Goal: Task Accomplishment & Management: Manage account settings

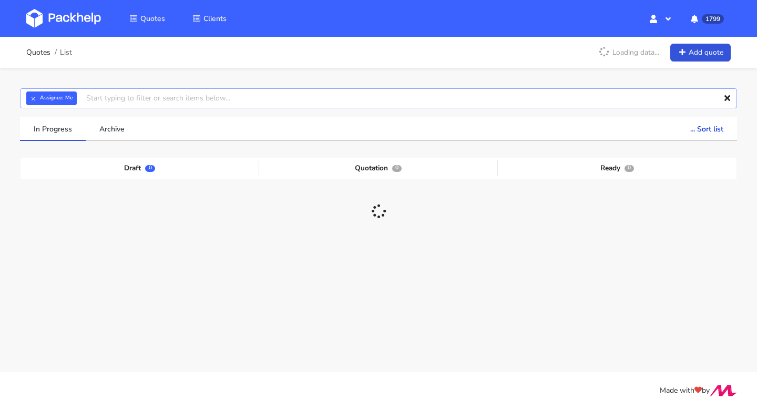
click at [247, 95] on input "text" at bounding box center [378, 98] width 717 height 20
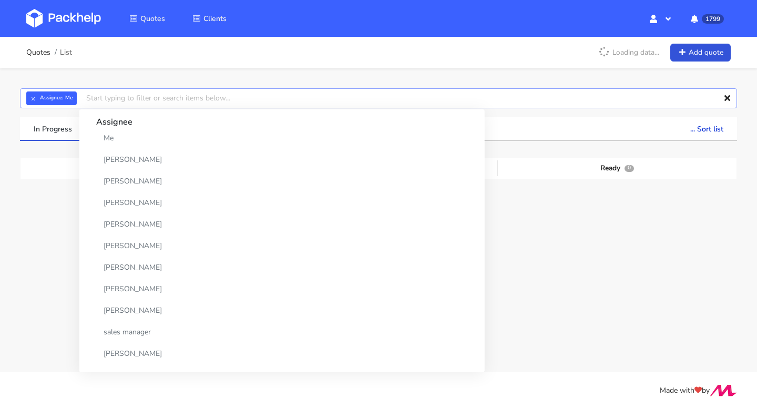
paste input "CBED"
type input "CBED"
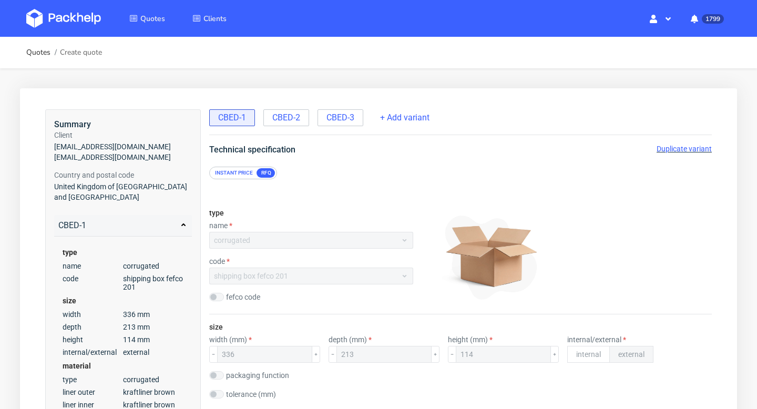
click at [676, 154] on div "Duplicate variant" at bounding box center [684, 149] width 55 height 11
click at [698, 147] on span "Duplicate variant" at bounding box center [684, 149] width 55 height 8
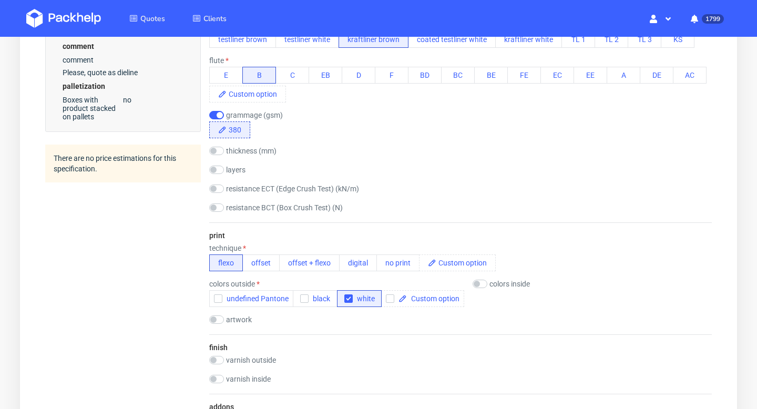
scroll to position [437, 0]
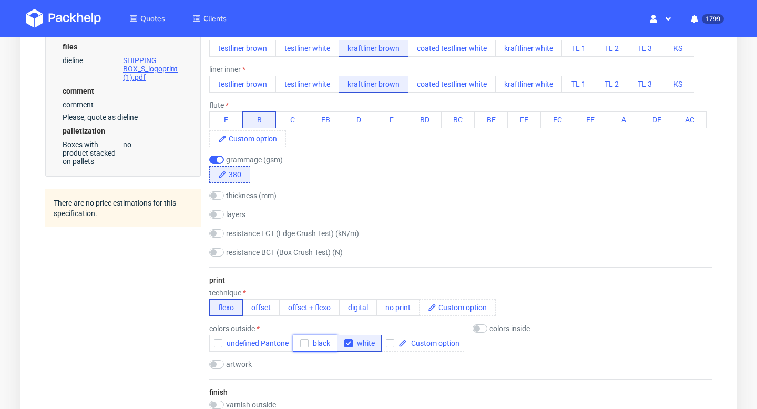
click at [302, 343] on use "button" at bounding box center [304, 344] width 5 height 4
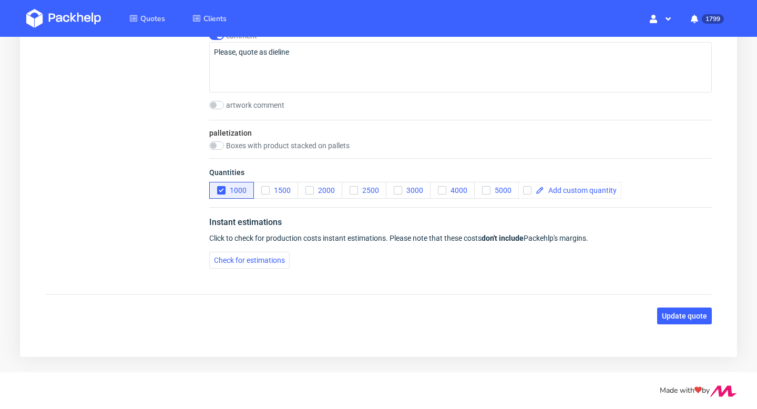
scroll to position [1037, 0]
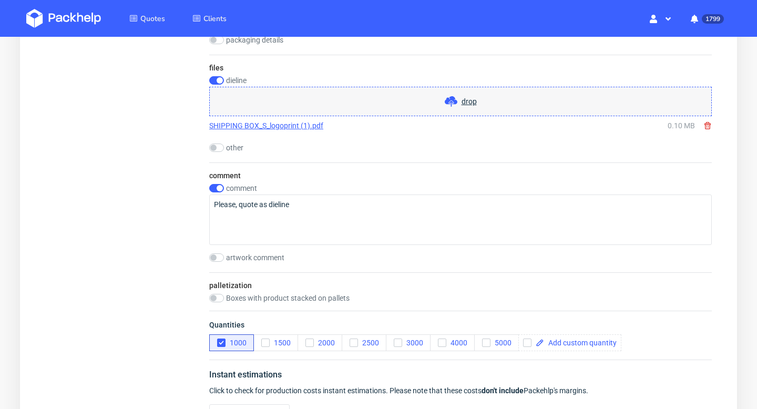
click at [295, 127] on link "SHIPPING BOX_S_logoprint (1).pdf" at bounding box center [266, 125] width 114 height 11
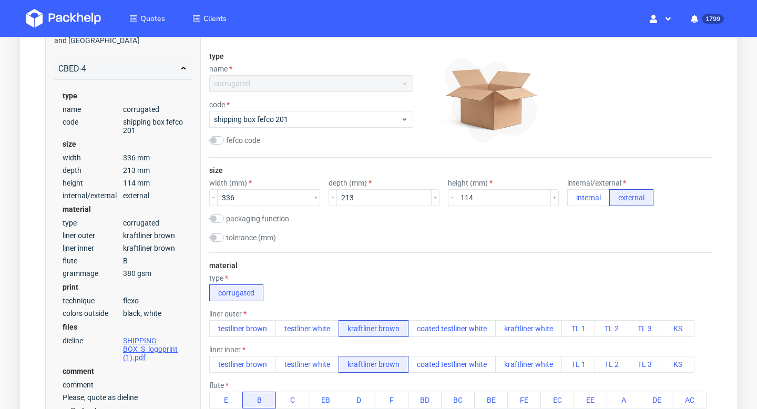
scroll to position [0, 0]
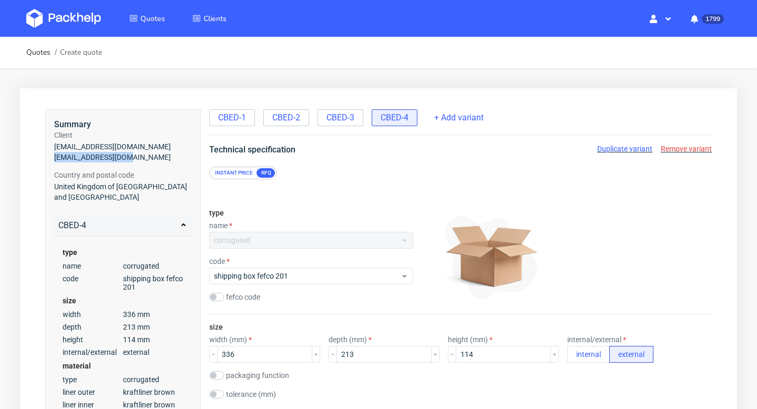
drag, startPoint x: 129, startPoint y: 158, endPoint x: 31, endPoint y: 158, distance: 98.4
copy span "kirstie@issey.co.uk"
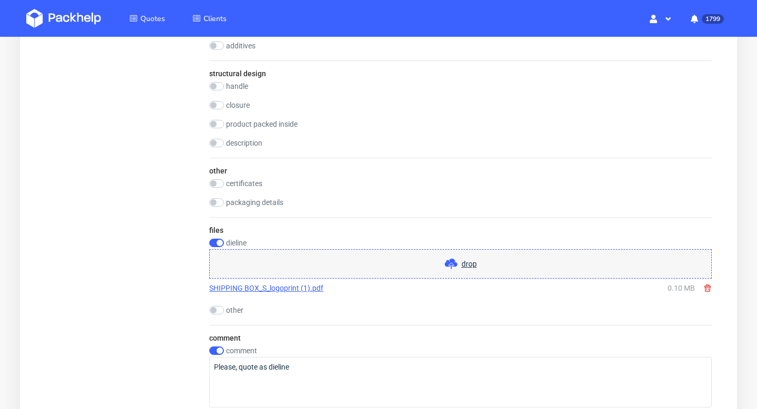
scroll to position [956, 0]
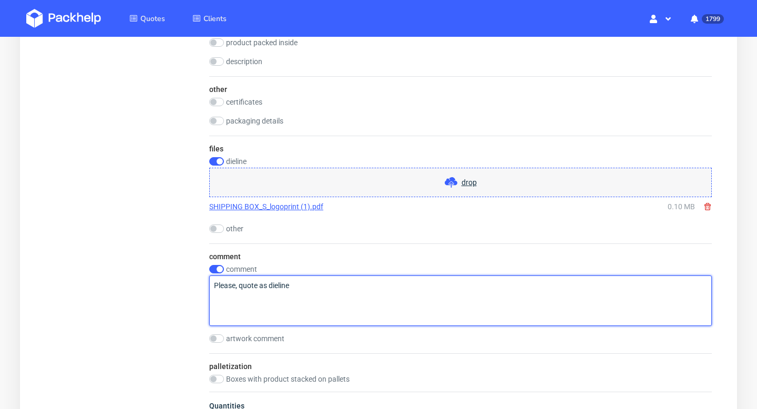
click at [317, 282] on textarea "Please, quote as dieline" at bounding box center [460, 301] width 503 height 50
type textarea "Please, quote as dieline 2 pantones"
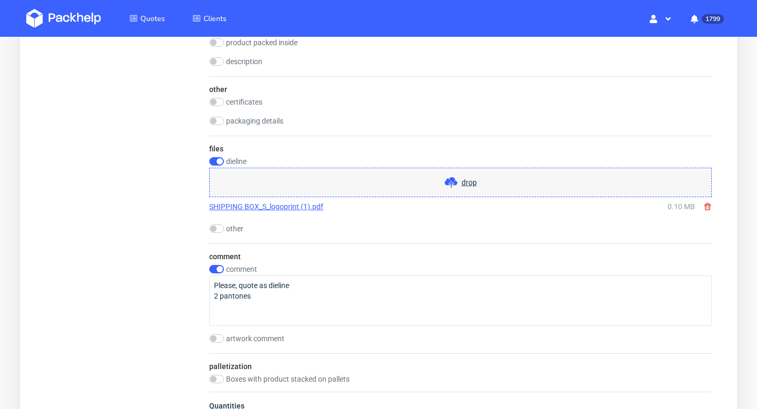
click at [455, 184] on use at bounding box center [451, 182] width 13 height 11
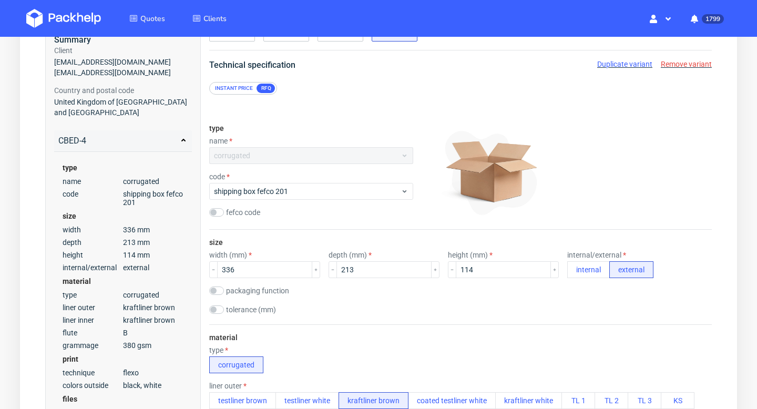
scroll to position [64, 0]
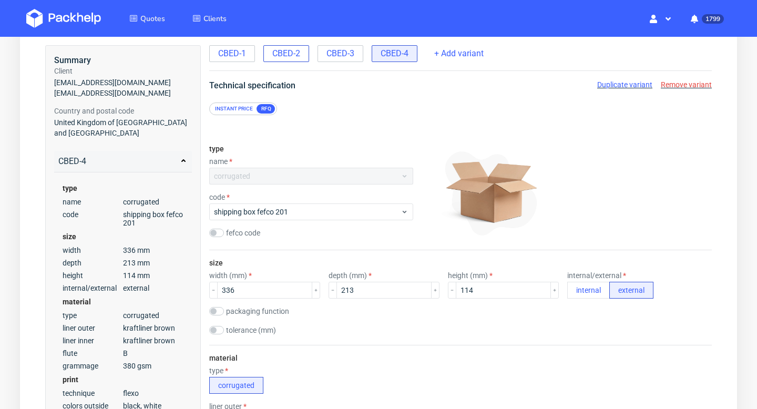
click at [295, 56] on span "CBED-2" at bounding box center [286, 54] width 28 height 12
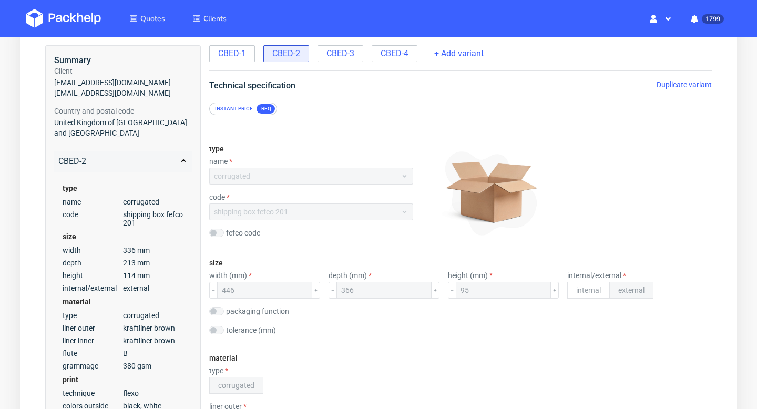
click at [671, 84] on span "Duplicate variant" at bounding box center [684, 84] width 55 height 8
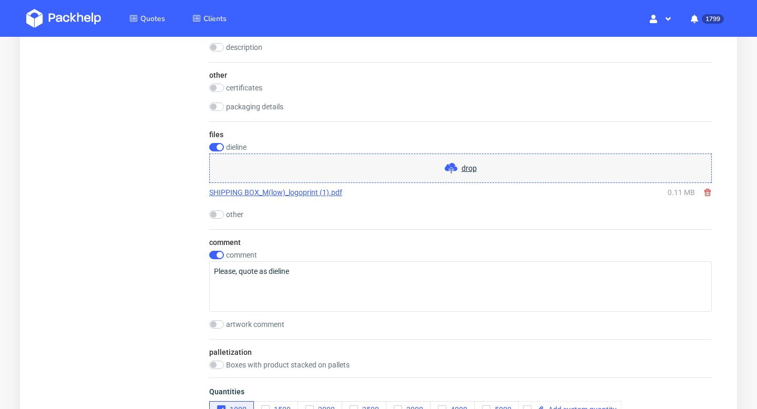
scroll to position [992, 0]
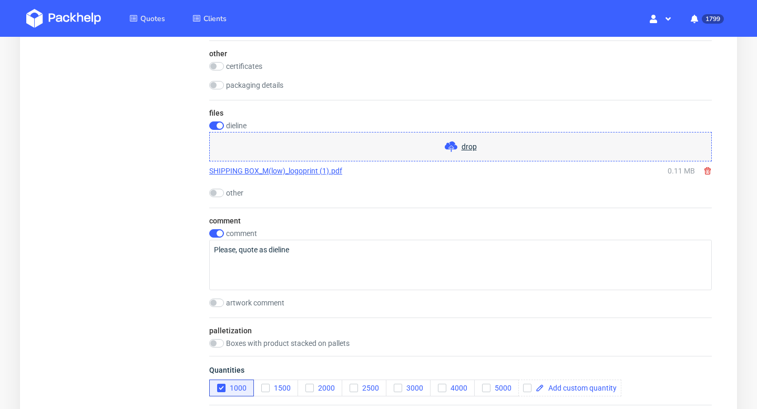
click at [465, 140] on span "drop" at bounding box center [461, 146] width 32 height 13
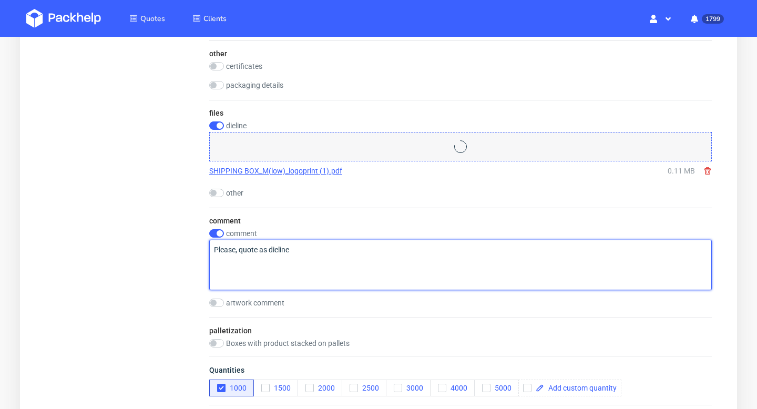
click at [348, 261] on textarea "Please, quote as dieline" at bounding box center [460, 265] width 503 height 50
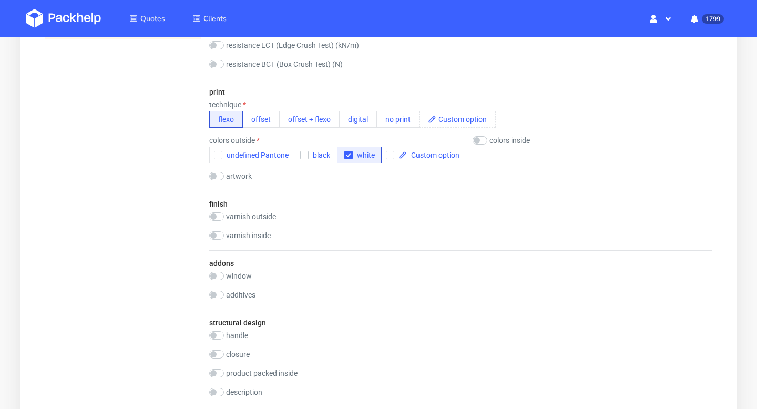
scroll to position [624, 0]
type textarea "Please, quote as dieline 2 pantones"
click at [303, 157] on icon "button" at bounding box center [304, 156] width 7 height 7
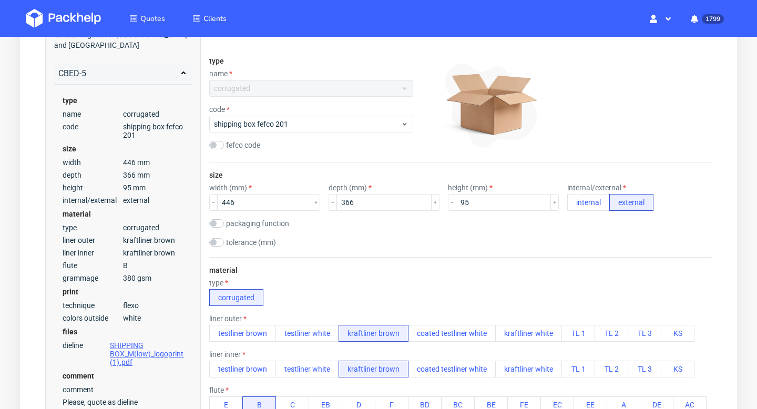
scroll to position [0, 0]
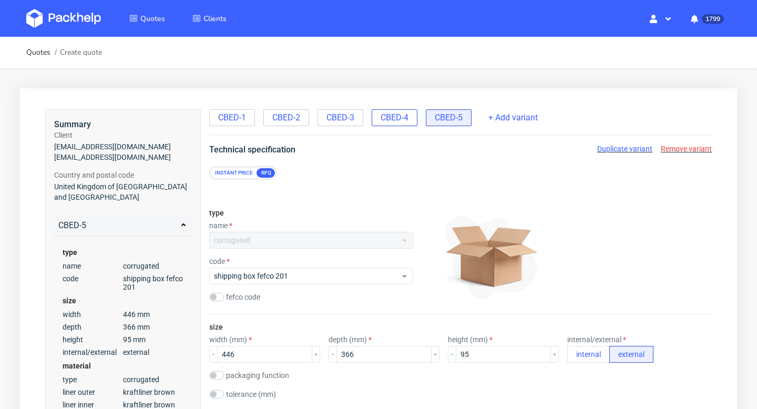
click at [408, 113] on span "CBED-4" at bounding box center [395, 118] width 28 height 12
click at [448, 115] on span "CBED-5" at bounding box center [449, 118] width 28 height 12
click at [349, 122] on span "CBED-3" at bounding box center [341, 118] width 28 height 12
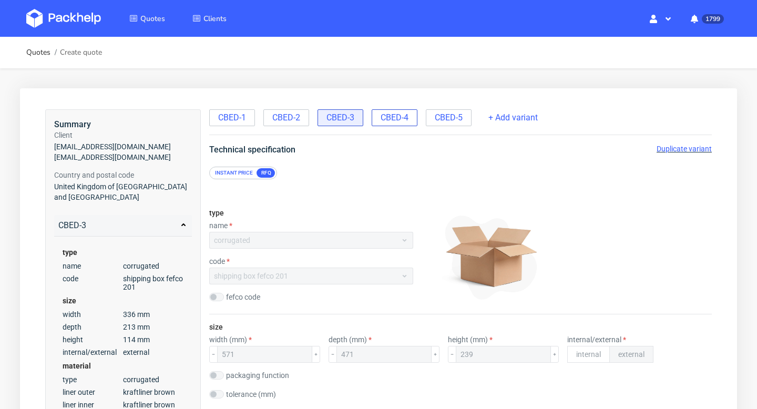
click at [397, 119] on span "CBED-4" at bounding box center [395, 118] width 28 height 12
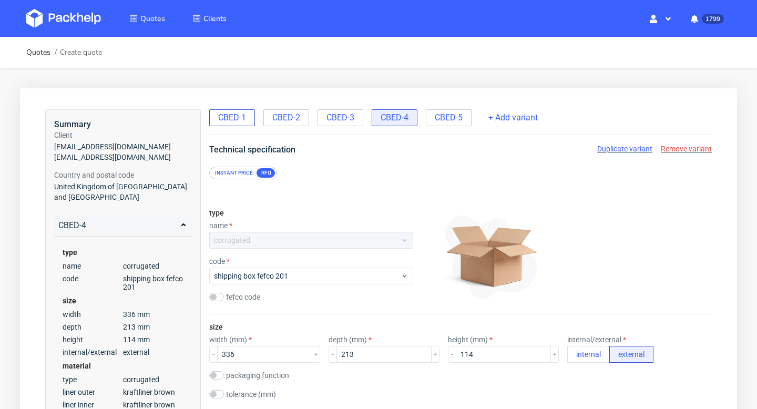
click at [226, 120] on span "CBED-1" at bounding box center [232, 118] width 28 height 12
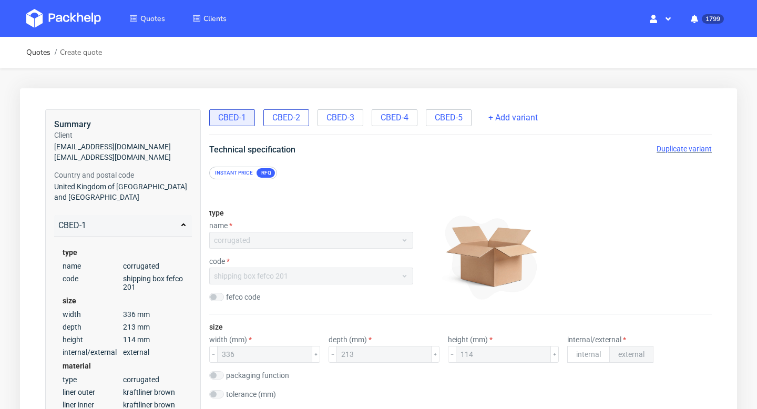
click at [283, 119] on span "CBED-2" at bounding box center [286, 118] width 28 height 12
click at [446, 117] on span "CBED-5" at bounding box center [449, 118] width 28 height 12
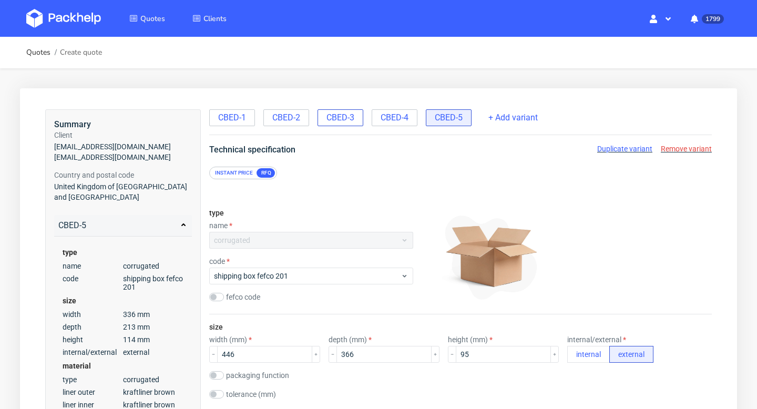
click at [341, 116] on span "CBED-3" at bounding box center [341, 118] width 28 height 12
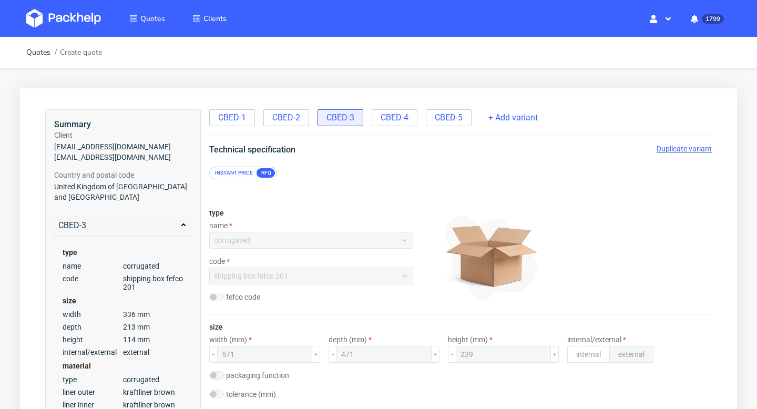
click at [685, 145] on span "Duplicate variant" at bounding box center [684, 149] width 55 height 8
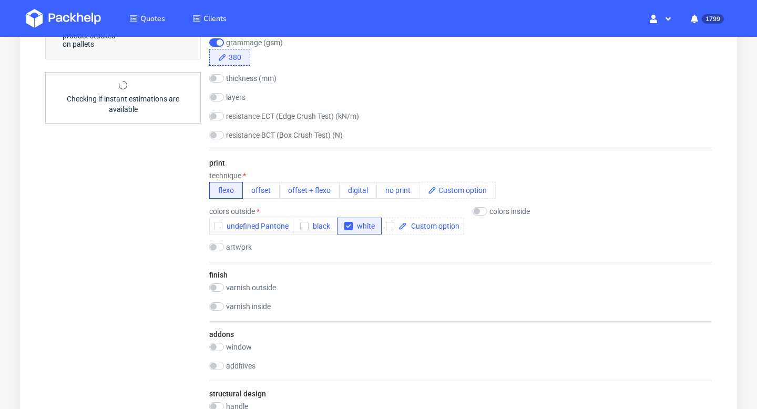
scroll to position [0, 2]
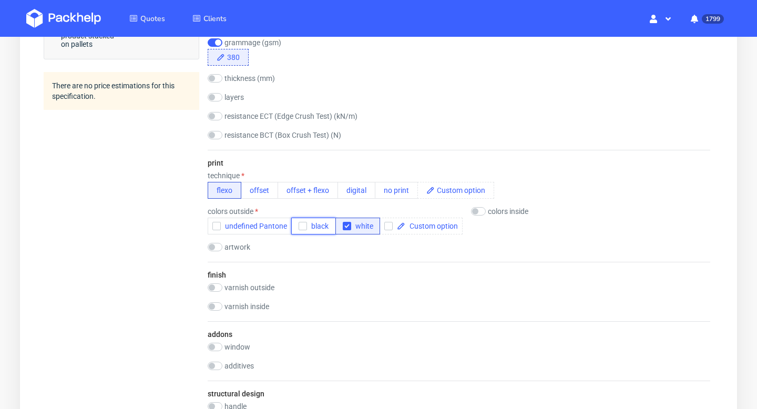
click at [305, 229] on icon "button" at bounding box center [302, 225] width 7 height 7
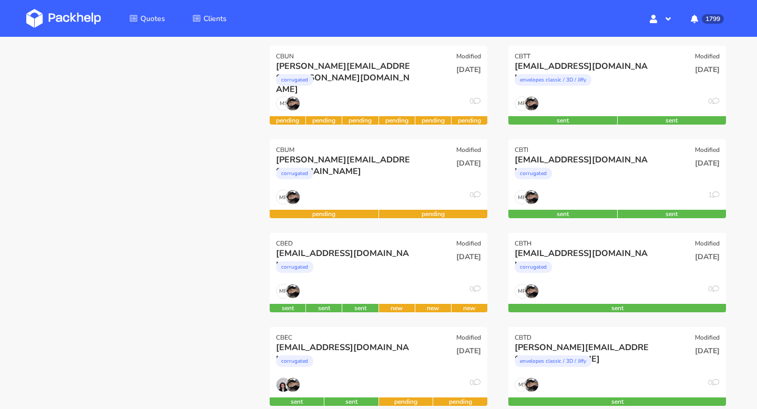
scroll to position [246, 0]
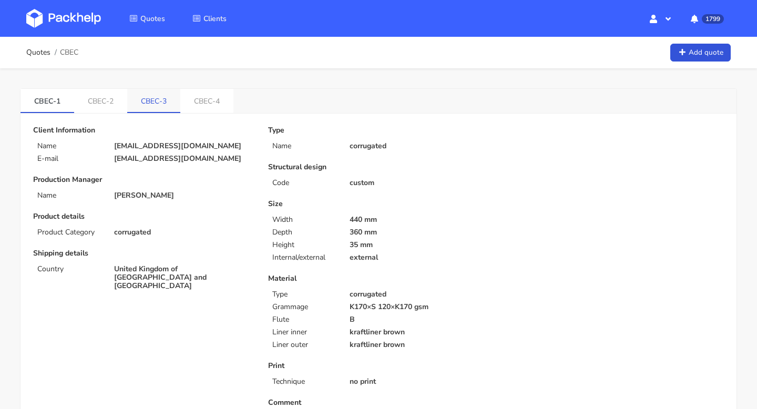
click at [147, 99] on link "CBEC-3" at bounding box center [153, 100] width 53 height 23
click at [46, 108] on link "CBEC-1" at bounding box center [48, 100] width 54 height 23
click at [105, 108] on link "CBEC-2" at bounding box center [101, 100] width 54 height 23
click at [149, 113] on li "CBEC-3" at bounding box center [155, 101] width 54 height 24
drag, startPoint x: 138, startPoint y: 103, endPoint x: 158, endPoint y: 103, distance: 20.0
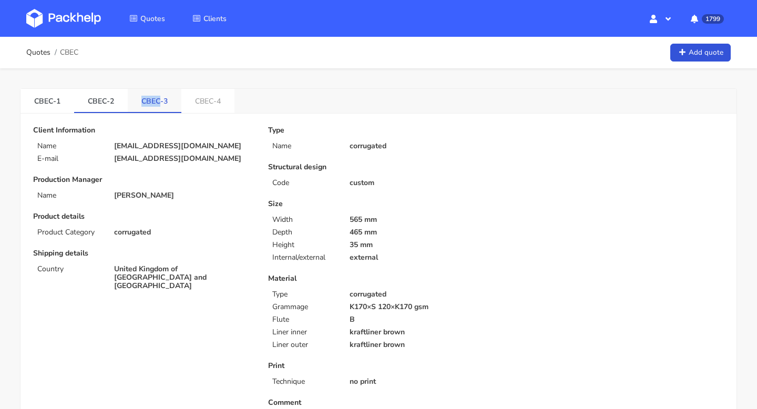
click at [158, 103] on link "CBEC-3" at bounding box center [155, 100] width 54 height 23
copy link "CBEC"
click at [43, 56] on link "Quotes" at bounding box center [38, 52] width 24 height 8
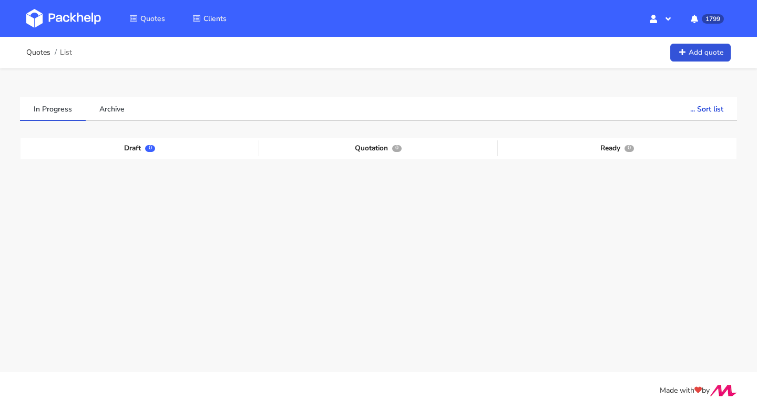
click at [145, 111] on ul "In Progress Archive ... Sort list Last added From old to new Last updated Estim…" at bounding box center [378, 109] width 717 height 24
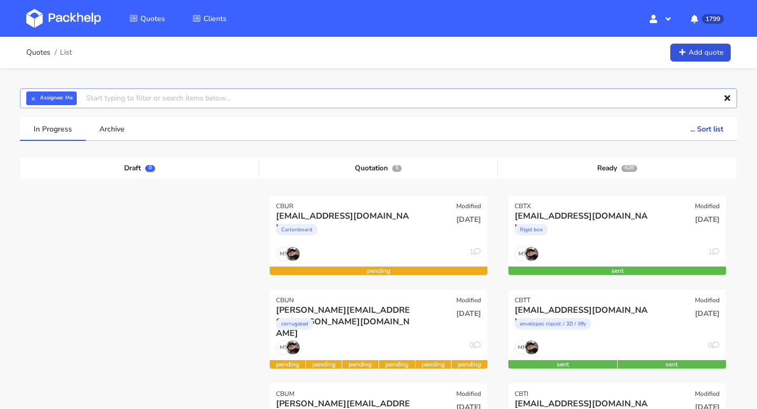
click at [298, 102] on input "text" at bounding box center [378, 98] width 717 height 20
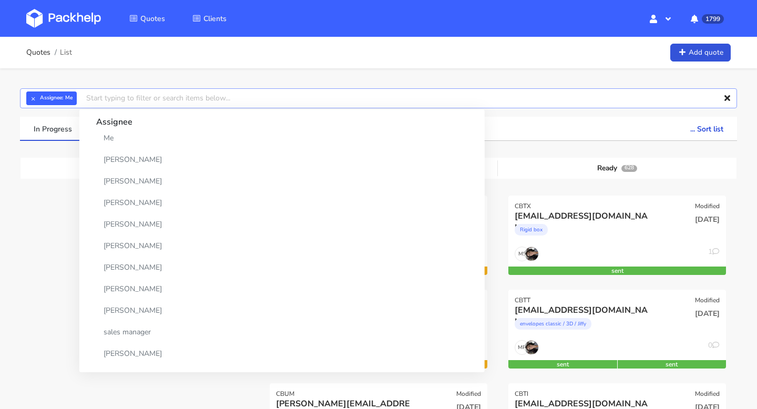
paste input "CBEC"
type input "CBEC"
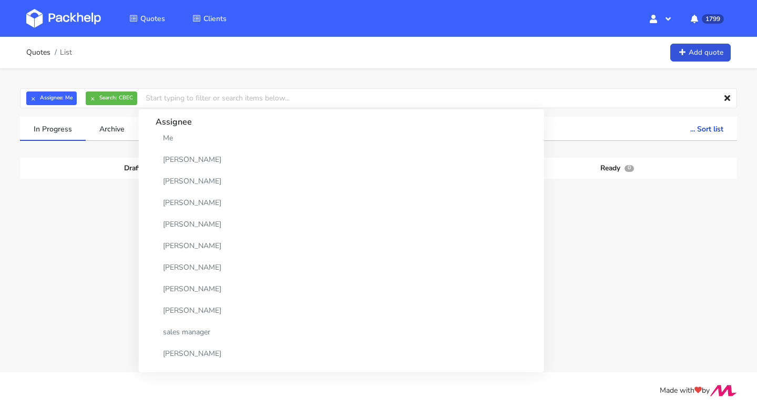
click at [460, 227] on div "07 Oct 2025" at bounding box center [452, 228] width 73 height 36
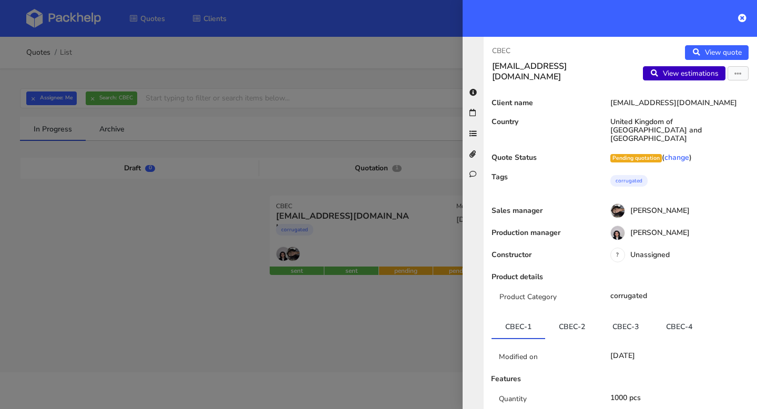
click at [703, 68] on link "View estimations" at bounding box center [684, 73] width 83 height 15
click at [742, 74] on button "button" at bounding box center [738, 73] width 21 height 15
click at [713, 98] on link "Edit quote" at bounding box center [704, 95] width 93 height 17
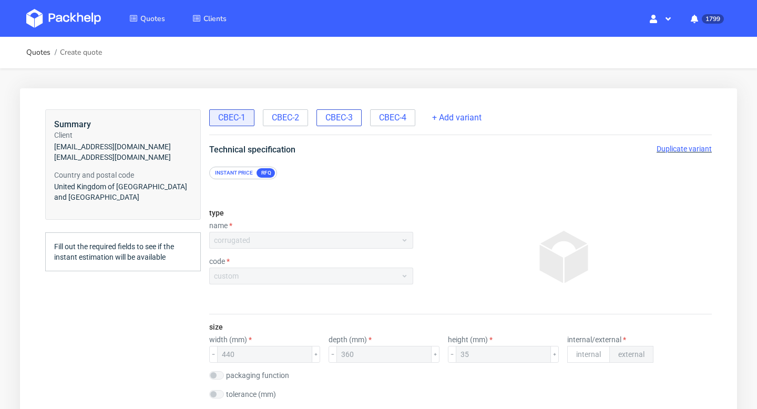
click at [337, 116] on span "CBEC-3" at bounding box center [339, 118] width 27 height 12
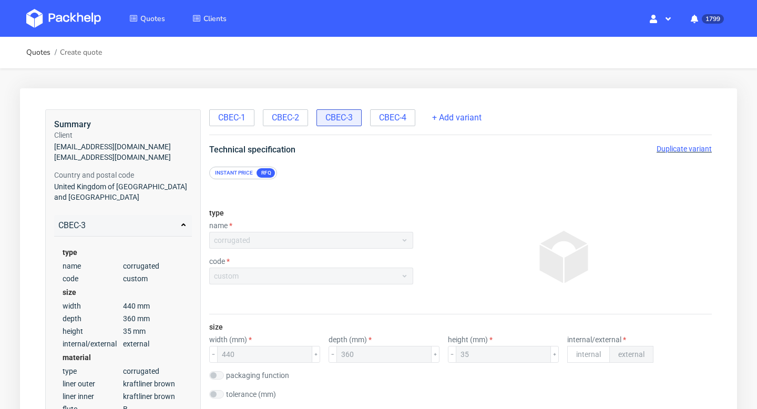
click at [682, 148] on span "Duplicate variant" at bounding box center [684, 149] width 55 height 8
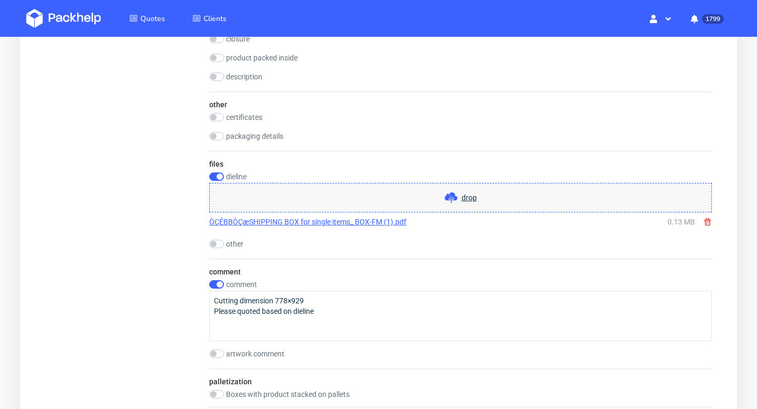
scroll to position [997, 0]
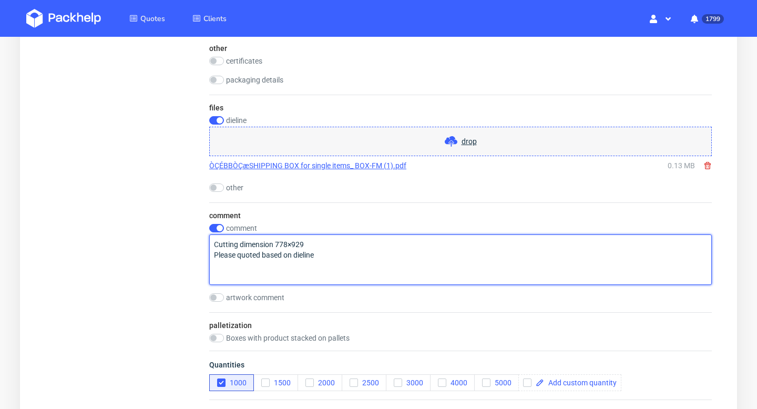
click at [328, 251] on textarea "Cutting dimension 778×929 Please quoted based on dieline" at bounding box center [460, 260] width 503 height 50
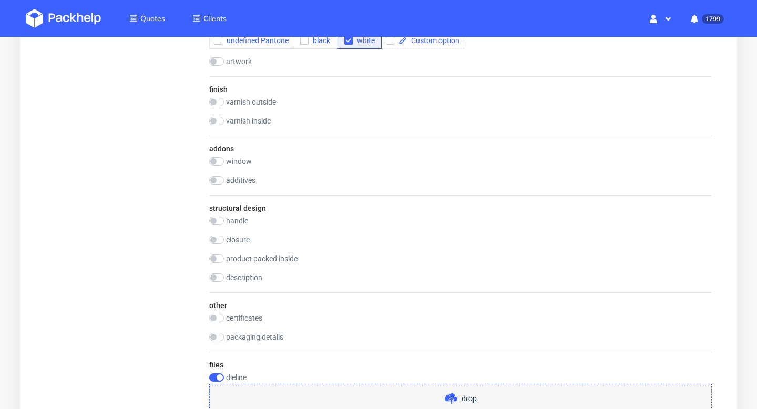
scroll to position [648, 0]
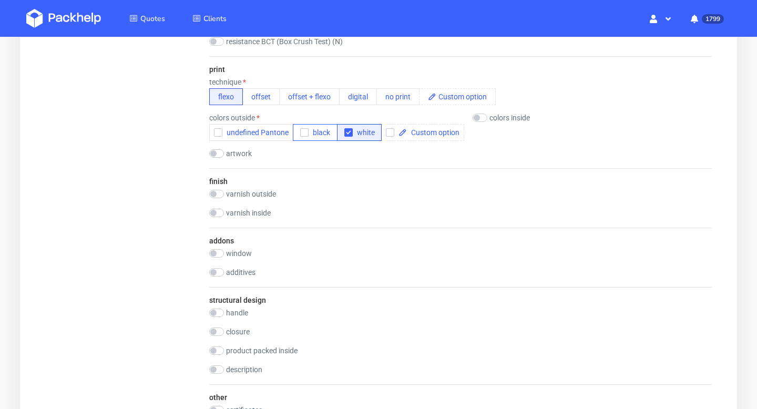
type textarea "Cutting dimension 778×929 Please quoted based on dieline 2 panton colour print"
click at [304, 134] on icon "button" at bounding box center [304, 132] width 7 height 7
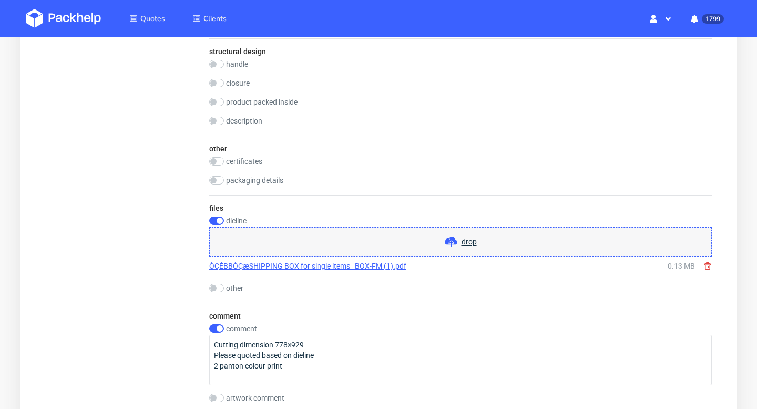
click at [464, 242] on span "drop" at bounding box center [469, 242] width 15 height 11
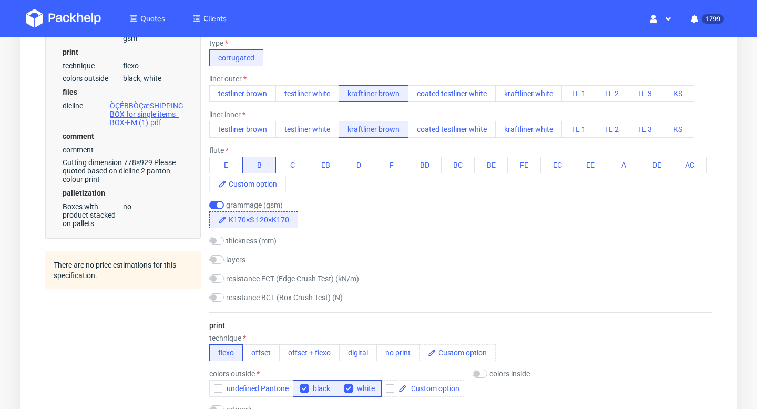
scroll to position [0, 0]
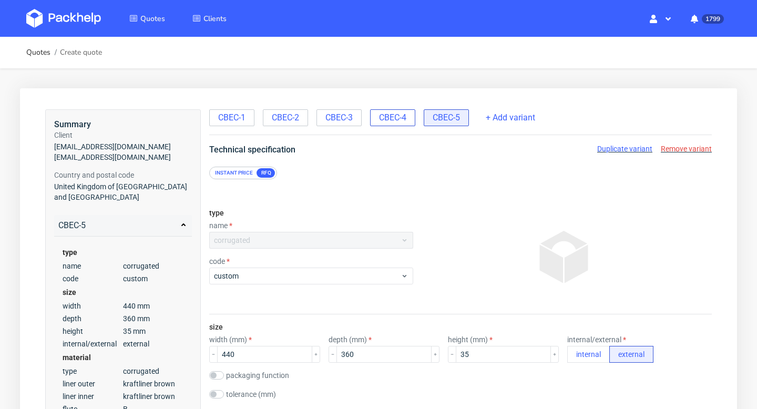
click at [389, 120] on span "CBEC-4" at bounding box center [392, 118] width 27 height 12
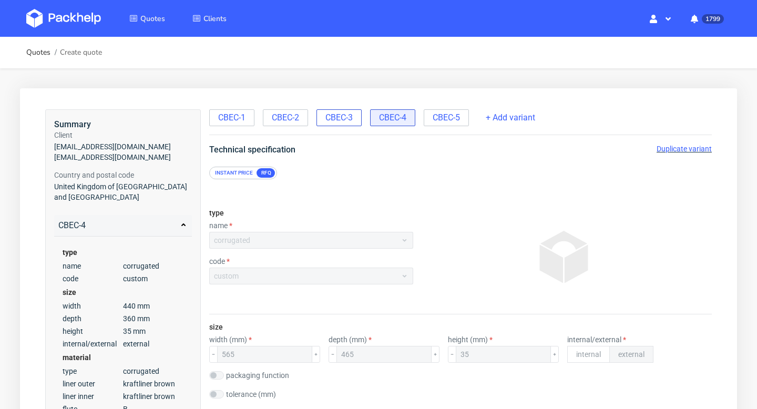
click at [356, 119] on div "CBEC-3" at bounding box center [339, 117] width 45 height 17
click at [453, 123] on span "CBEC-5" at bounding box center [446, 118] width 27 height 12
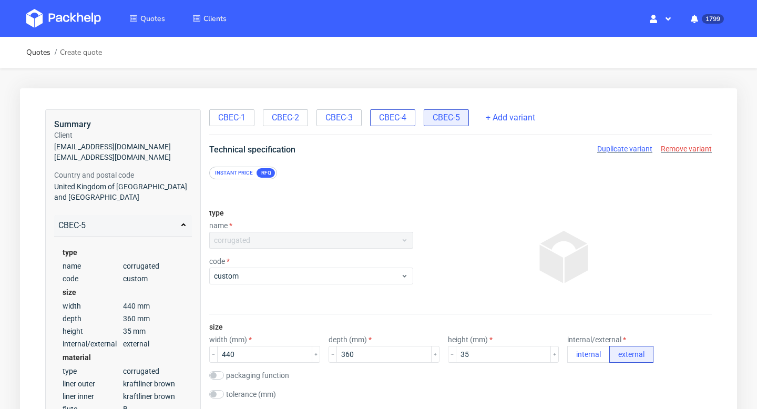
click at [400, 116] on span "CBEC-4" at bounding box center [392, 118] width 27 height 12
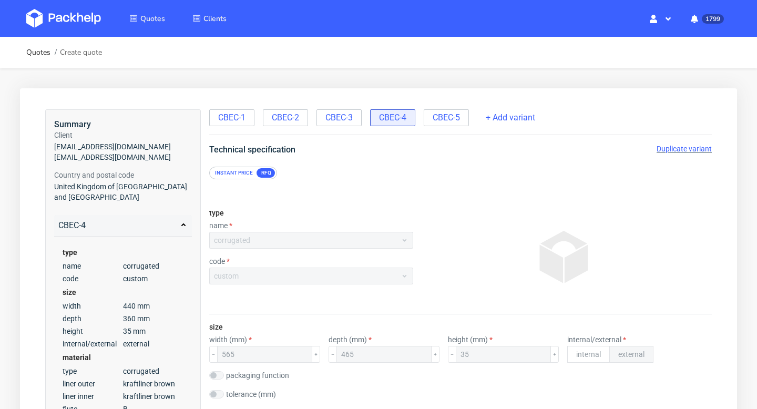
click at [679, 151] on span "Duplicate variant" at bounding box center [684, 149] width 55 height 8
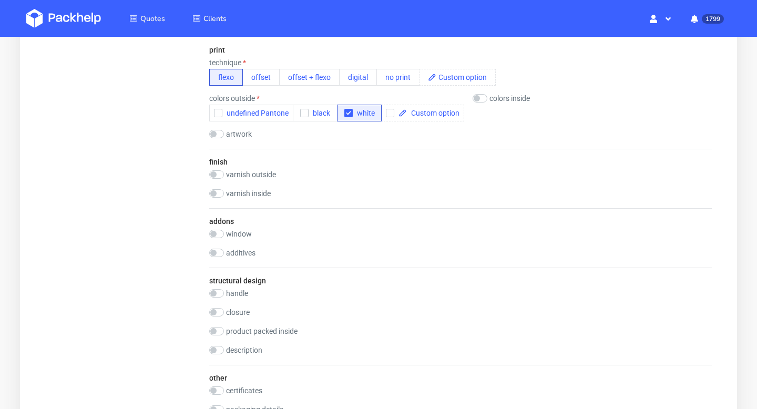
scroll to position [671, 0]
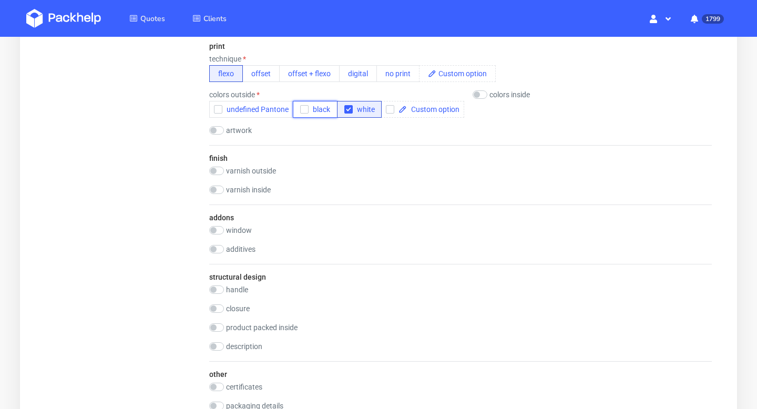
click at [302, 111] on icon "button" at bounding box center [304, 109] width 7 height 7
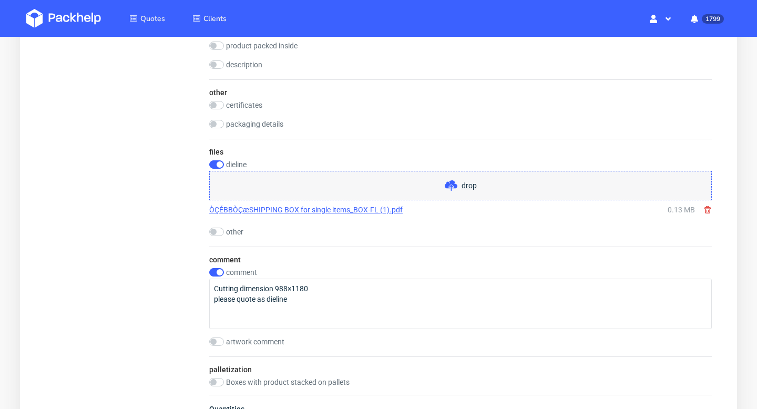
scroll to position [989, 0]
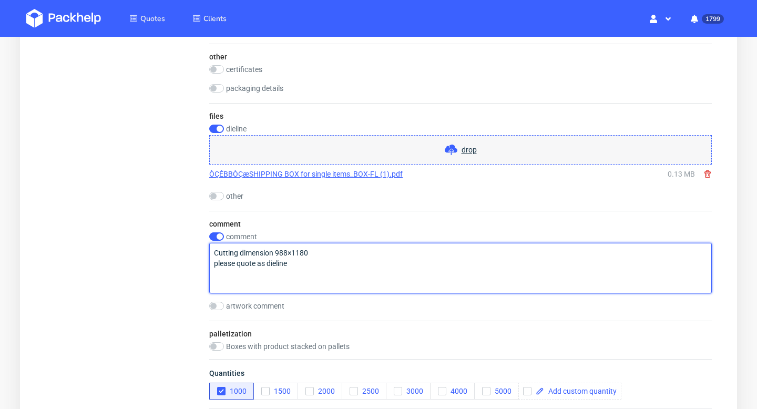
click at [321, 260] on textarea "Cutting dimension 988×1180 please quote as dieline" at bounding box center [460, 268] width 503 height 50
type textarea "Cutting dimension 988×1180 please quote as dieline 2 pantone colour print"
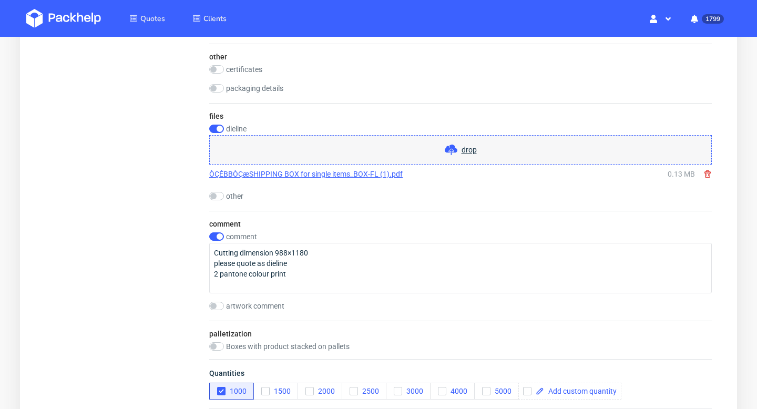
click at [444, 148] on div "drop" at bounding box center [460, 149] width 503 height 29
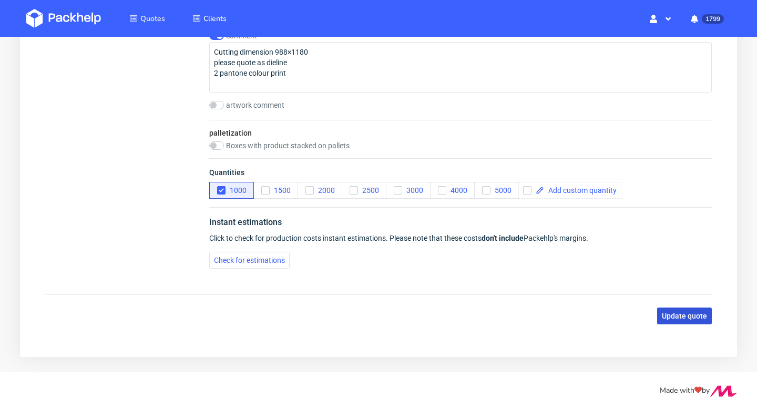
click at [681, 320] on button "Update quote" at bounding box center [685, 316] width 55 height 17
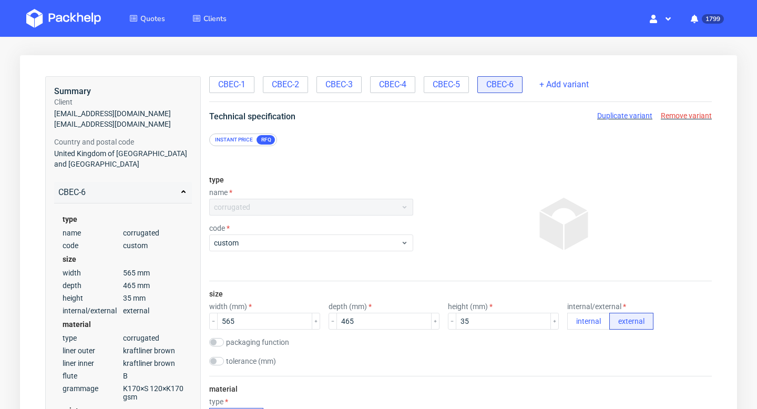
scroll to position [0, 0]
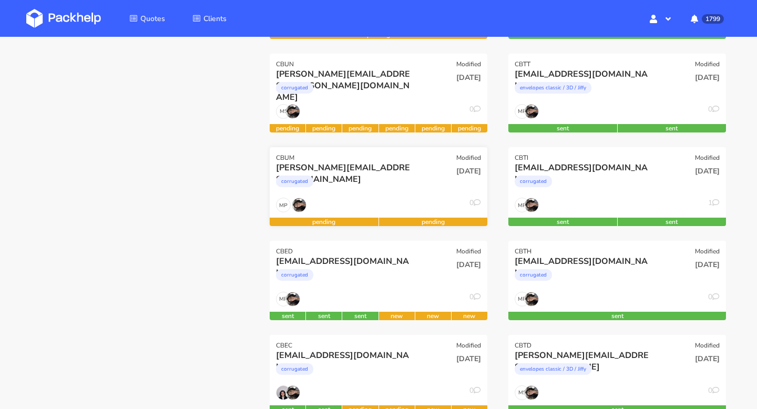
scroll to position [400, 0]
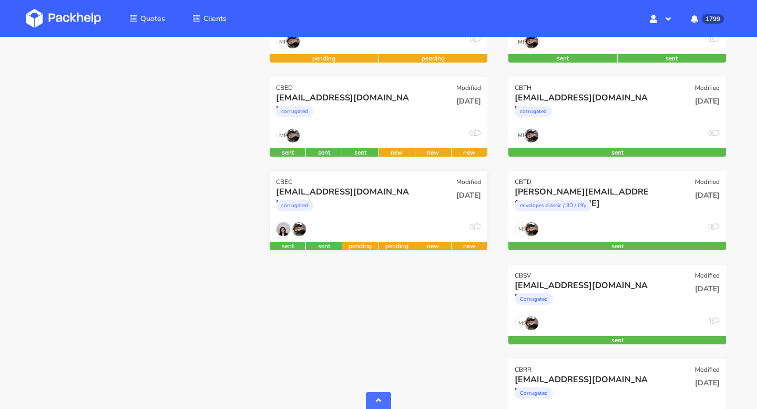
click at [314, 178] on div "CBEC Modified" at bounding box center [379, 178] width 218 height 15
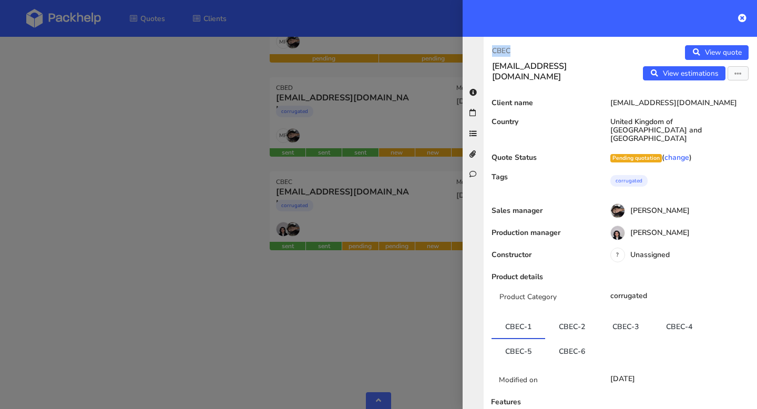
drag, startPoint x: 526, startPoint y: 53, endPoint x: 475, endPoint y: 53, distance: 51.0
click at [475, 53] on div "CBEC kirstie@issey.co.uk View quote View estimations Edit quote Reject quote Cl…" at bounding box center [610, 223] width 295 height 372
copy p "CBEC"
copy ul "CBEC-5 CBEC-6"
drag, startPoint x: 597, startPoint y: 339, endPoint x: 502, endPoint y: 342, distance: 94.7
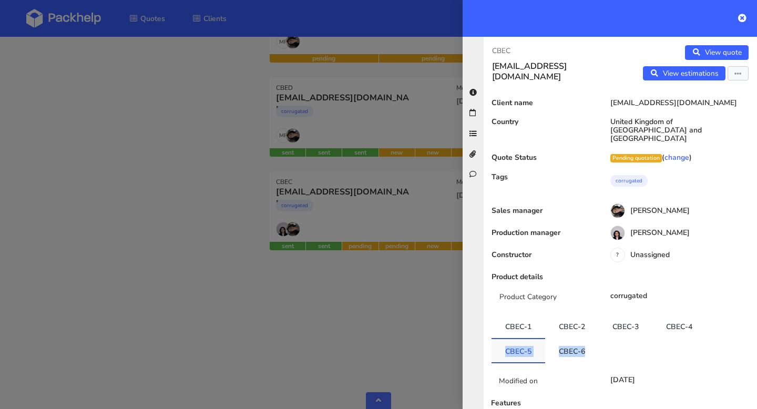
click at [502, 342] on ul "CBEC-1 CBEC-2 CBEC-3 CBEC-4 CBEC-5 CBEC-6" at bounding box center [621, 339] width 258 height 48
click at [742, 20] on icon at bounding box center [743, 18] width 8 height 8
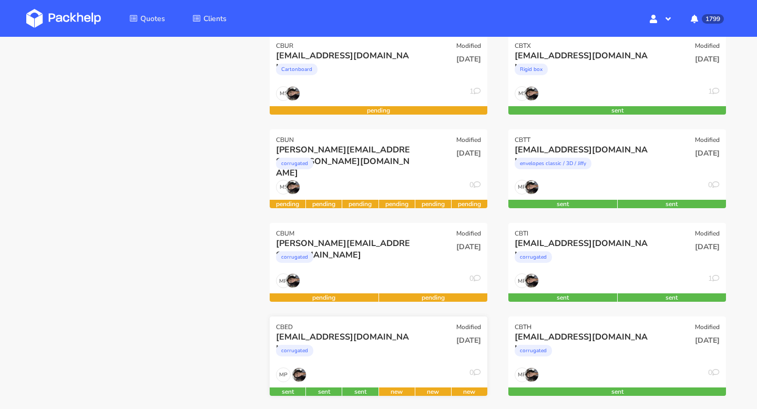
scroll to position [0, 0]
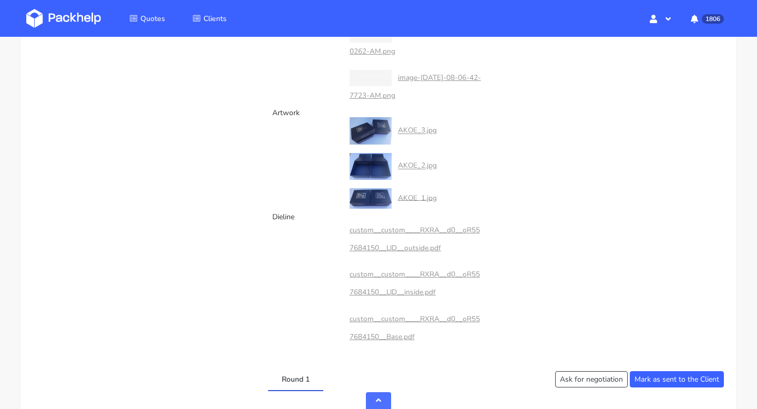
scroll to position [1026, 0]
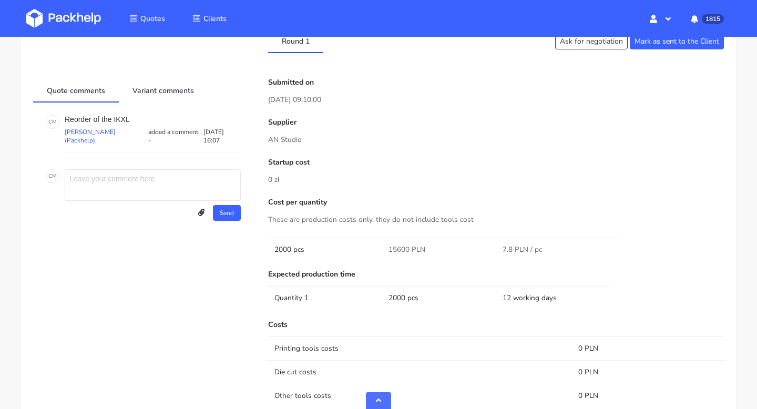
scroll to position [791, 0]
drag, startPoint x: 305, startPoint y: 143, endPoint x: 269, endPoint y: 141, distance: 35.8
click at [269, 141] on p "AN Studio" at bounding box center [496, 141] width 456 height 12
copy p "AN Studio"
drag, startPoint x: 409, startPoint y: 250, endPoint x: 389, endPoint y: 249, distance: 20.0
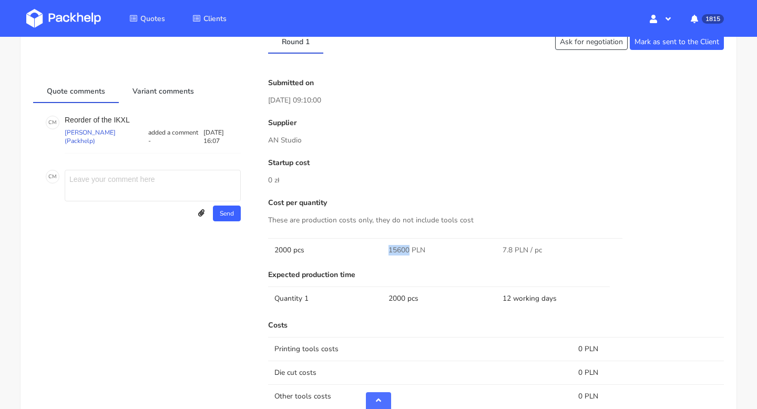
click at [389, 249] on span "15600 PLN" at bounding box center [407, 250] width 37 height 11
copy span "15600"
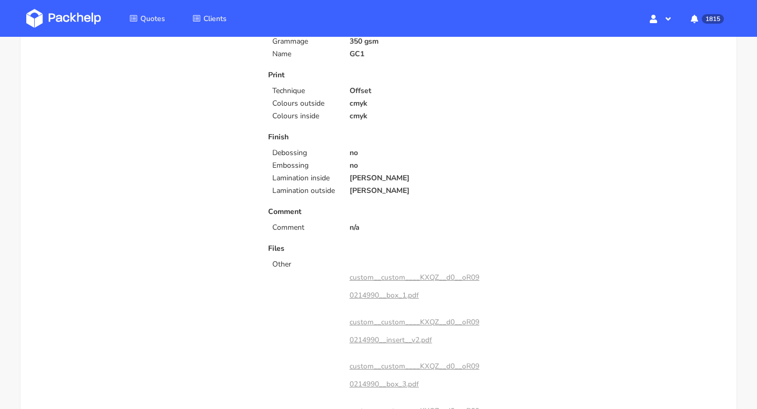
scroll to position [0, 0]
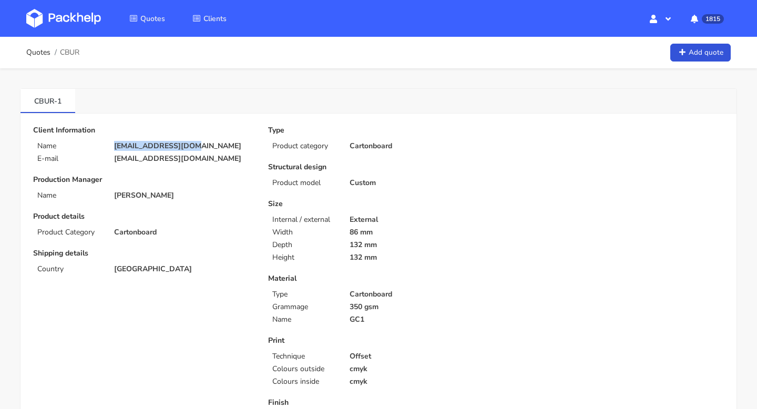
drag, startPoint x: 203, startPoint y: 146, endPoint x: 110, endPoint y: 146, distance: 92.1
click at [110, 146] on div "[EMAIL_ADDRESS][DOMAIN_NAME]" at bounding box center [184, 146] width 154 height 8
copy p "[EMAIL_ADDRESS][DOMAIN_NAME]"
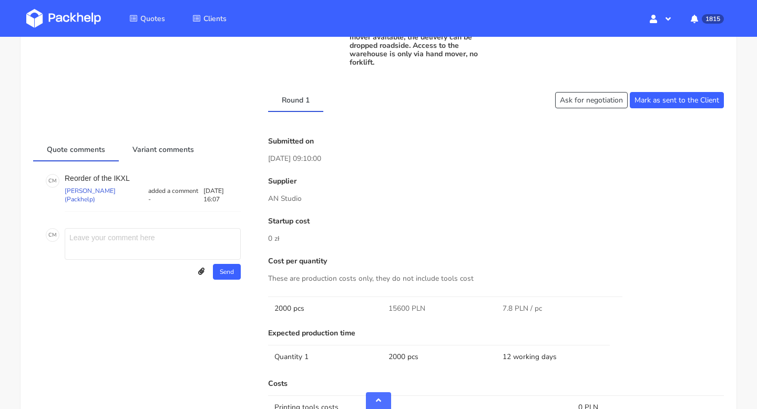
scroll to position [790, 0]
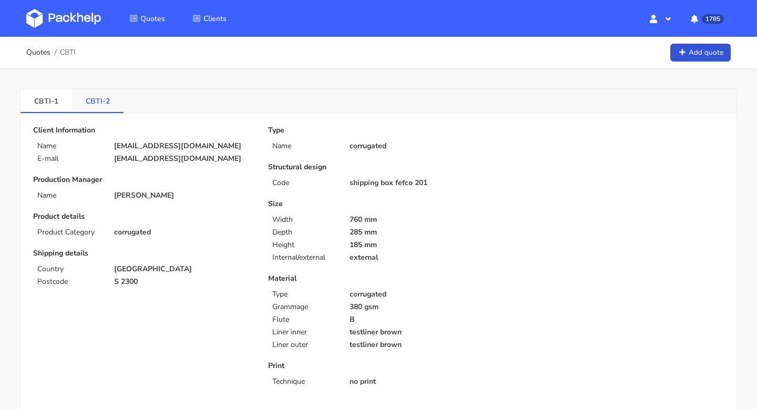
click at [94, 100] on link "CBTI-2" at bounding box center [98, 100] width 52 height 23
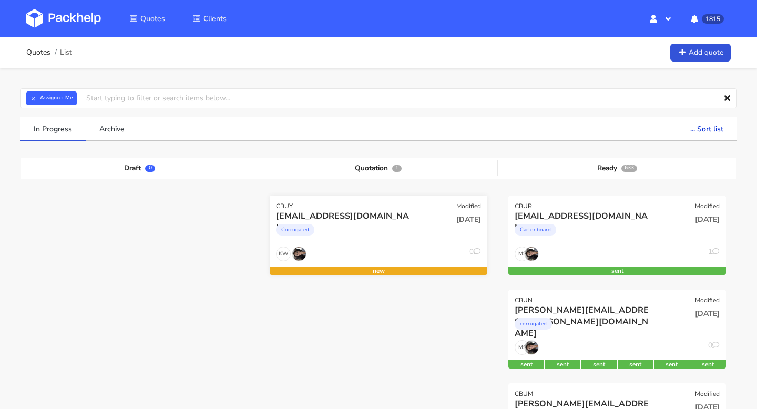
click at [348, 229] on div "Corrugated" at bounding box center [345, 232] width 139 height 21
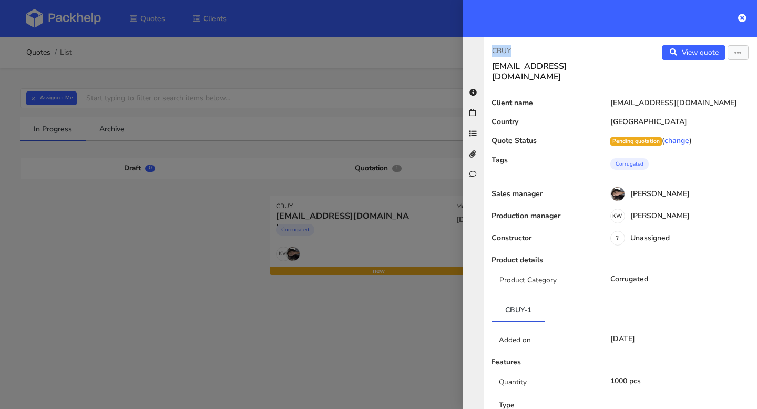
drag, startPoint x: 519, startPoint y: 52, endPoint x: 491, endPoint y: 52, distance: 27.9
click at [491, 52] on div "CBUY info@anix-shop.com" at bounding box center [552, 63] width 137 height 37
copy p "CBUY"
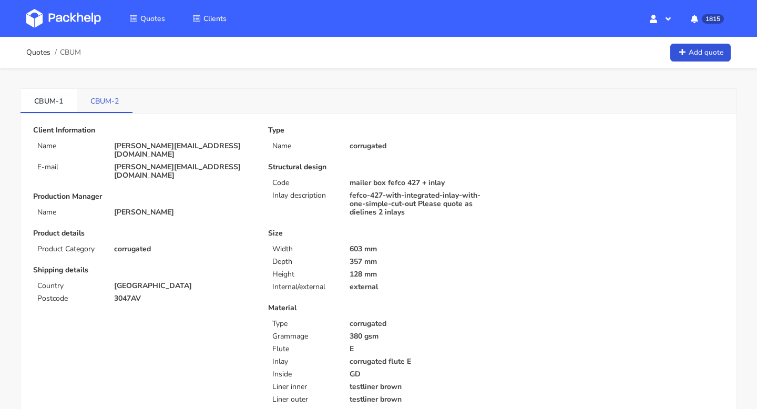
click at [105, 106] on link "CBUM-2" at bounding box center [105, 100] width 56 height 23
click at [54, 103] on link "CBUM-1" at bounding box center [49, 100] width 56 height 23
drag, startPoint x: 29, startPoint y: 99, endPoint x: 126, endPoint y: 103, distance: 96.9
click at [126, 103] on ul "CBUM-1 CBUM-2" at bounding box center [77, 101] width 113 height 24
copy ul "CBUM-1 CBUM-2"
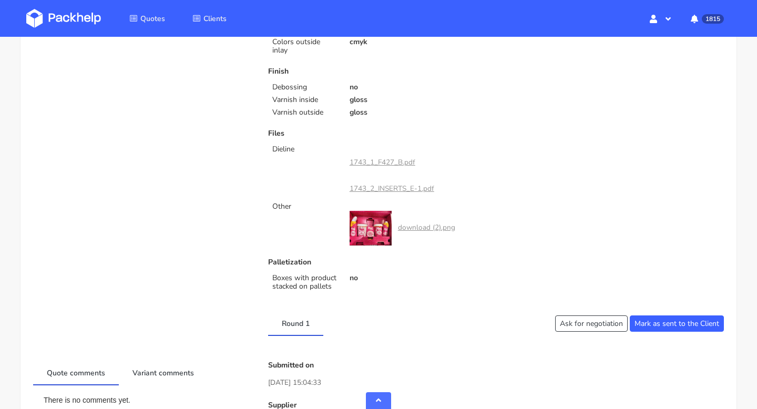
scroll to position [512, 0]
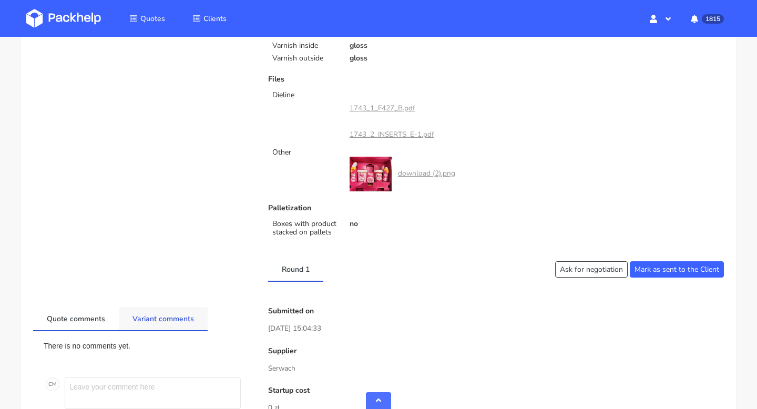
click at [170, 318] on link "Variant comments" at bounding box center [163, 318] width 89 height 23
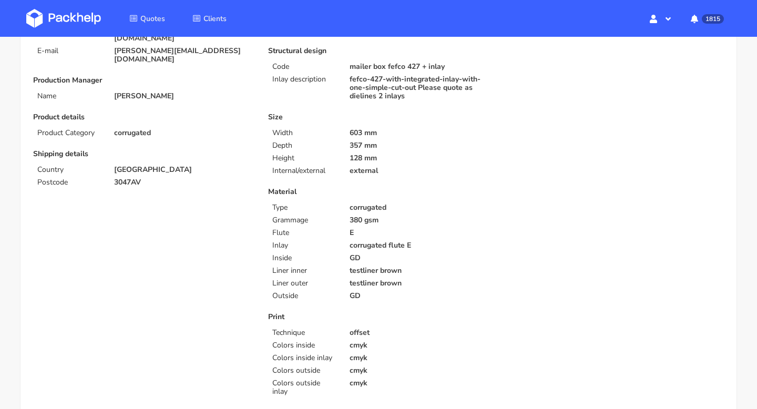
scroll to position [0, 0]
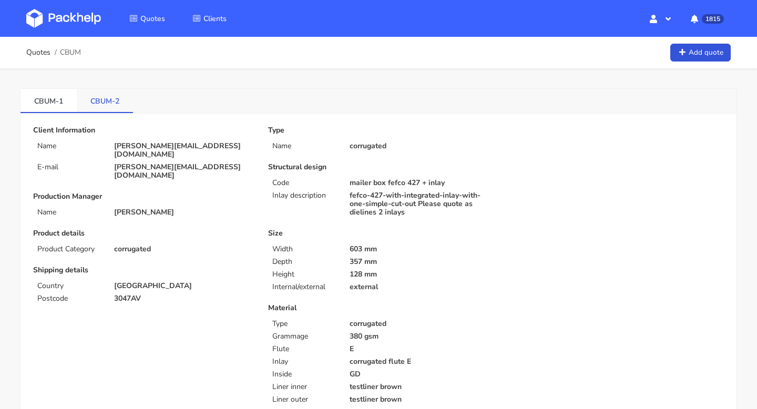
click at [106, 102] on link "CBUM-2" at bounding box center [105, 100] width 56 height 23
click at [63, 92] on link "CBUM-1" at bounding box center [49, 100] width 56 height 23
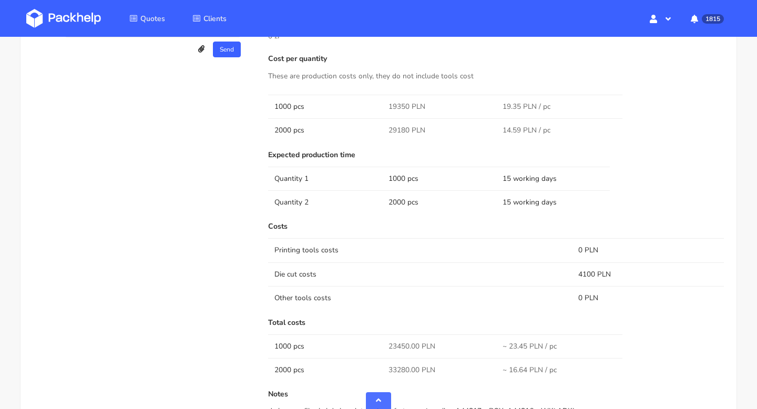
scroll to position [910, 0]
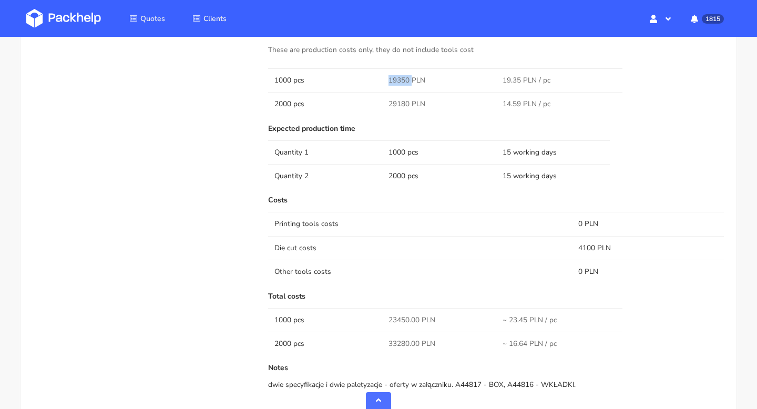
drag, startPoint x: 411, startPoint y: 81, endPoint x: 387, endPoint y: 81, distance: 24.2
click at [387, 81] on td "19350 PLN" at bounding box center [439, 80] width 114 height 24
copy span "19350"
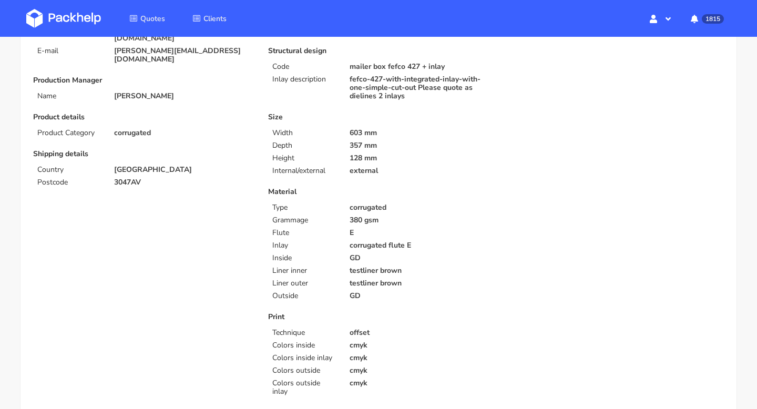
scroll to position [0, 0]
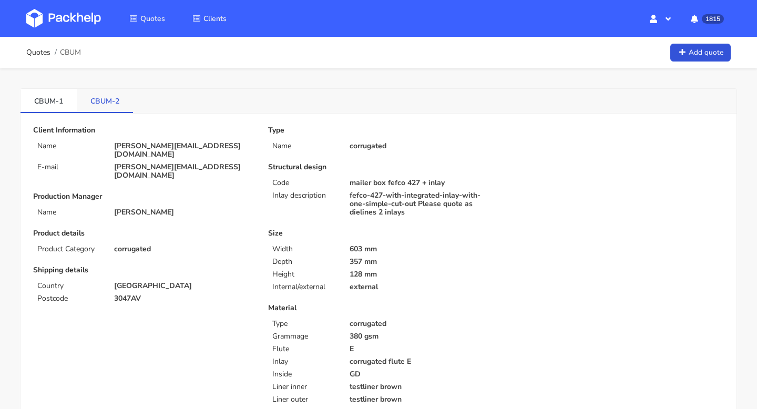
click at [119, 110] on link "CBUM-2" at bounding box center [105, 100] width 56 height 23
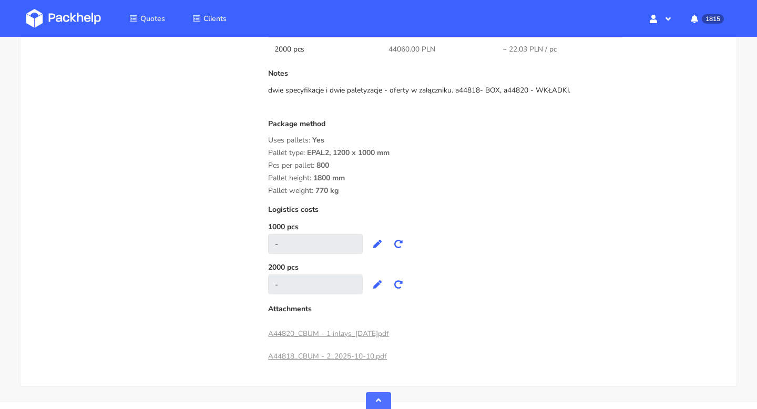
scroll to position [1204, 0]
click at [345, 333] on link "A44820_CBUM - 1 inlays_[DATE]pdf" at bounding box center [328, 334] width 121 height 10
click at [334, 356] on link "A44818_CBUM - 2_2025-10-10.pdf" at bounding box center [327, 357] width 119 height 10
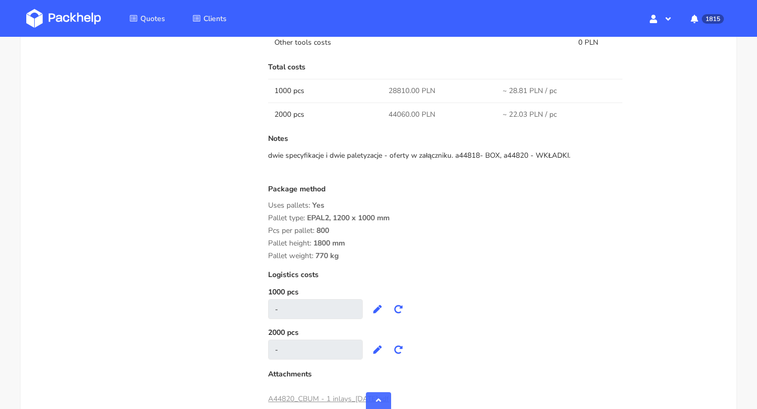
scroll to position [1235, 0]
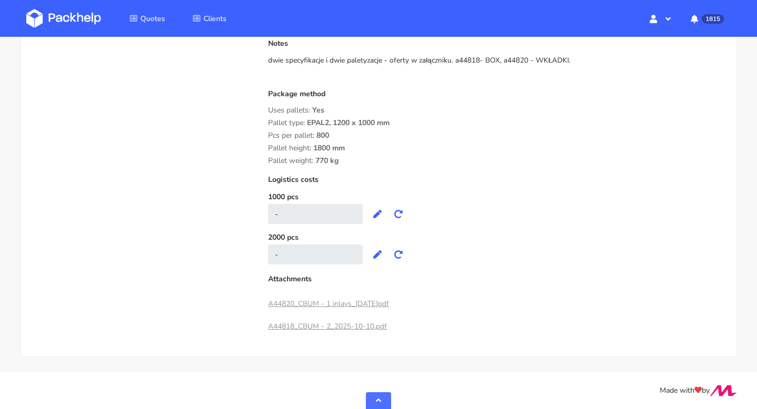
click at [313, 326] on link "A44818_CBUM - 2_2025-10-10.pdf" at bounding box center [327, 326] width 119 height 10
click at [343, 301] on link "A44820_CBUM - 1 inlays_[DATE]pdf" at bounding box center [328, 304] width 121 height 10
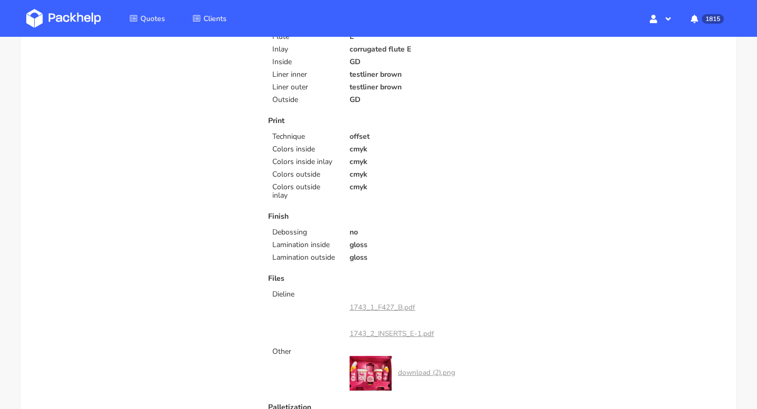
scroll to position [45, 0]
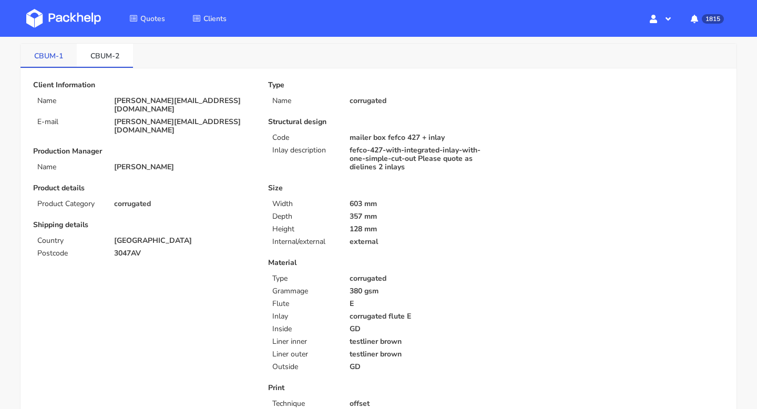
click at [50, 51] on link "CBUM-1" at bounding box center [49, 55] width 56 height 23
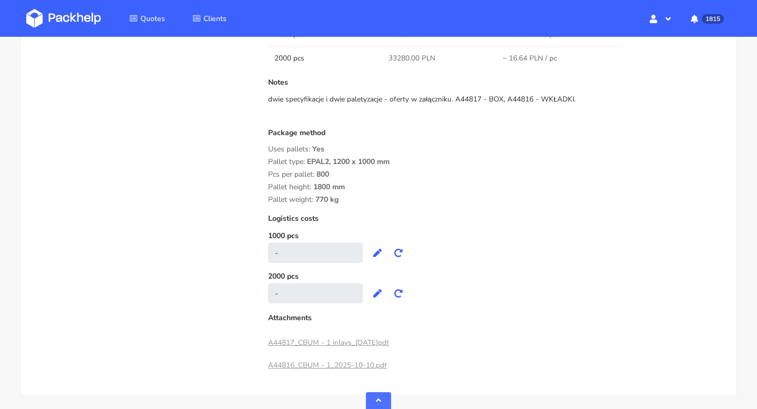
scroll to position [1197, 0]
click at [342, 338] on link "A44817_CBUM - 1 inlays_[DATE]pdf" at bounding box center [328, 341] width 121 height 10
click at [336, 359] on link "A44816_CBUM - 1_2025-10-10.pdf" at bounding box center [327, 364] width 119 height 10
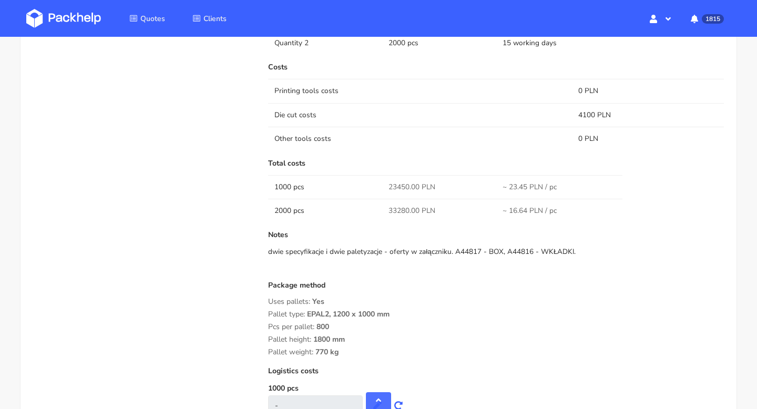
scroll to position [1234, 0]
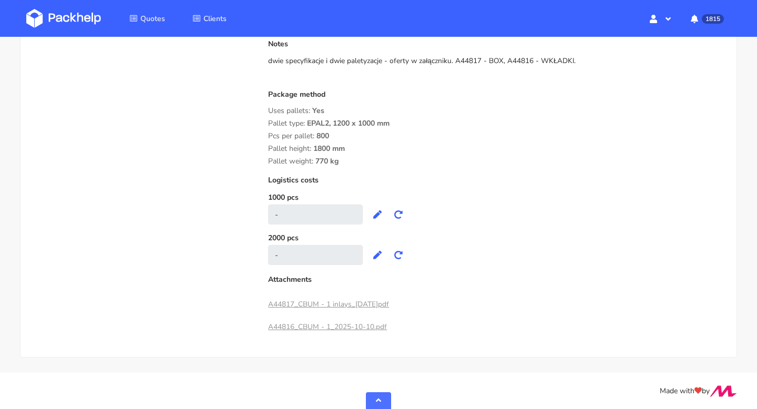
click at [328, 300] on link "A44817_CBUM - 1 inlays_[DATE]pdf" at bounding box center [328, 304] width 121 height 10
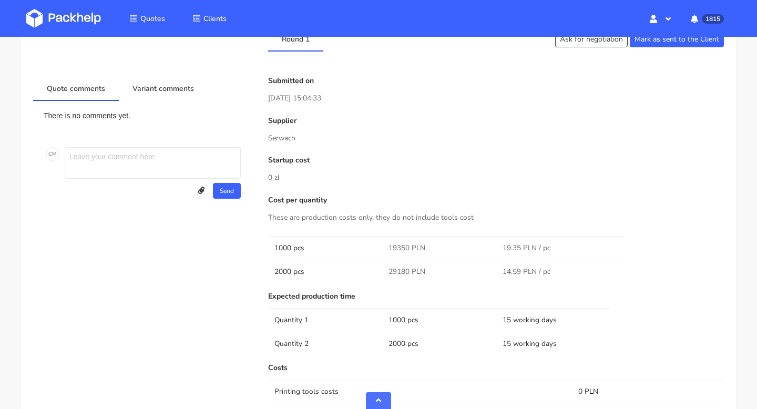
scroll to position [725, 0]
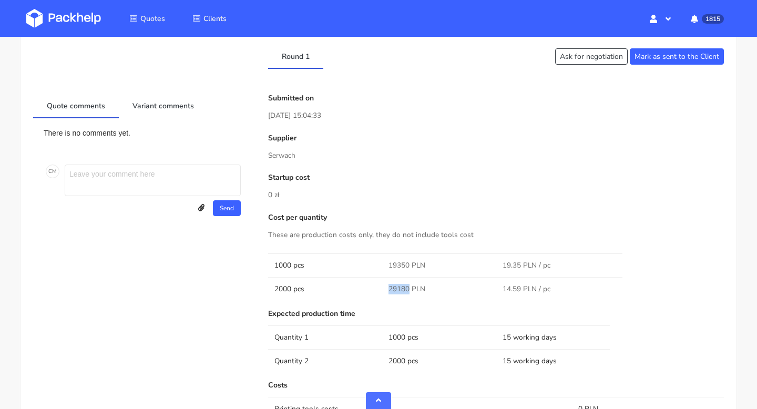
drag, startPoint x: 408, startPoint y: 289, endPoint x: 383, endPoint y: 290, distance: 24.7
click at [383, 289] on td "29180 PLN" at bounding box center [439, 289] width 114 height 24
copy span "29180"
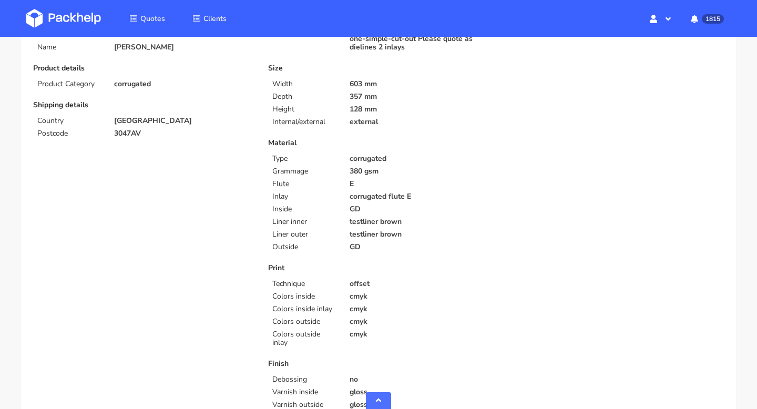
scroll to position [0, 0]
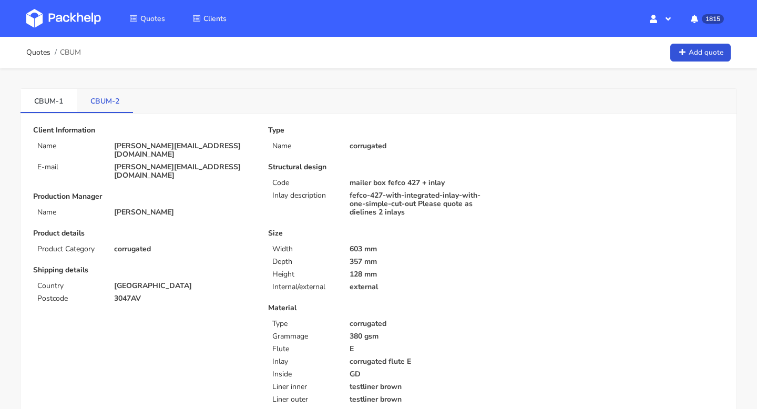
click at [94, 99] on link "CBUM-2" at bounding box center [105, 100] width 56 height 23
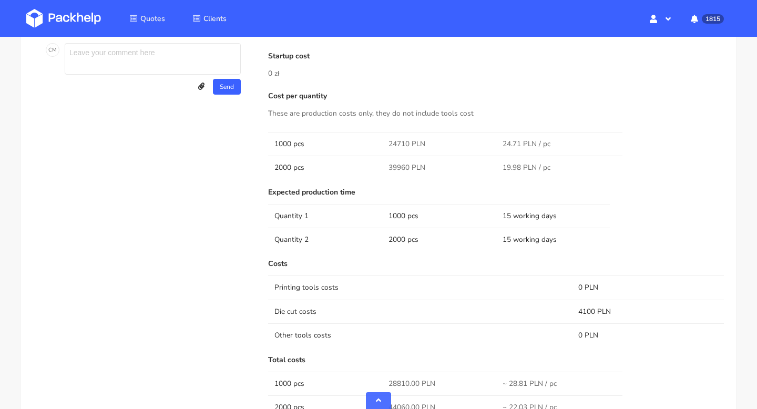
scroll to position [849, 0]
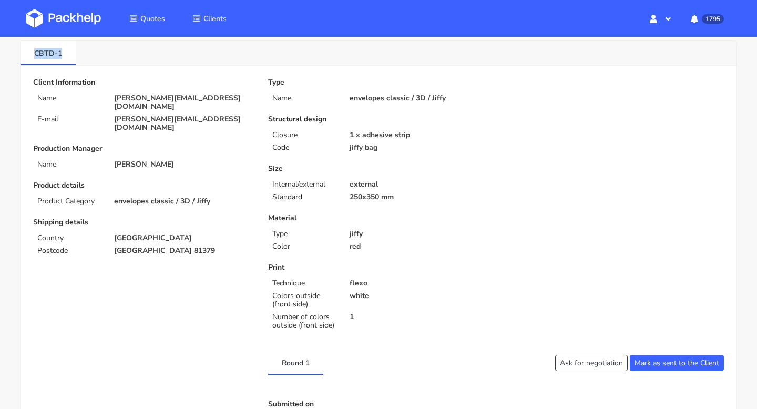
scroll to position [52, 0]
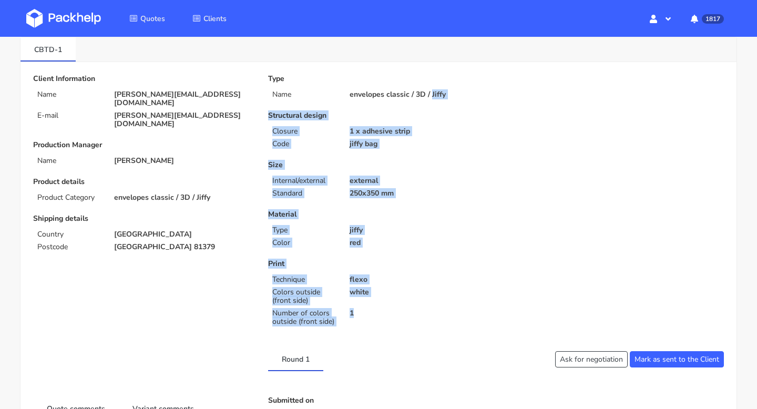
copy div "Jiffy Structural design Closure 1 x adhesive strip Code jiffy bag Size Internal…"
copy div "Structural design Closure 1 x adhesive strip Code jiffy bag Size Internal/exter…"
drag, startPoint x: 368, startPoint y: 321, endPoint x: 267, endPoint y: 119, distance: 225.8
click at [267, 119] on div "Type Name envelopes classic / 3D / Jiffy Structural design Closure 1 x adhesive…" at bounding box center [378, 203] width 235 height 256
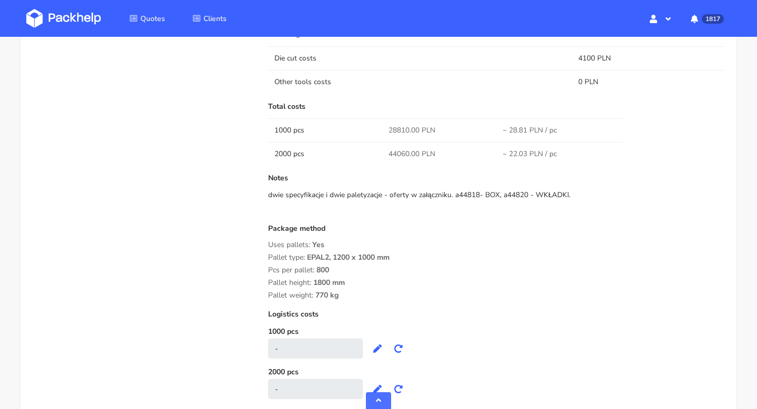
scroll to position [1127, 0]
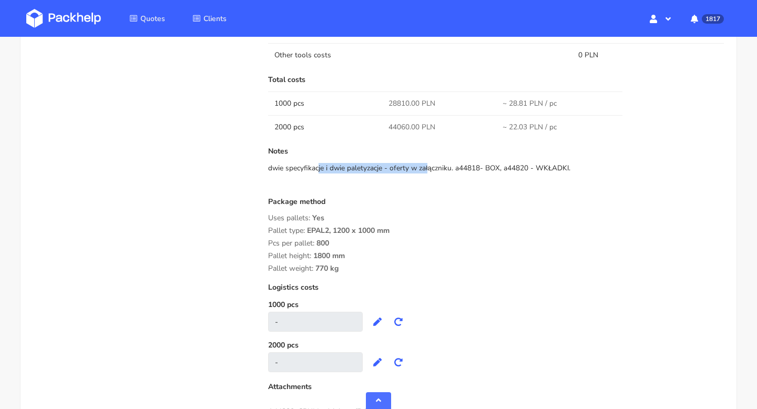
drag, startPoint x: 264, startPoint y: 165, endPoint x: 382, endPoint y: 166, distance: 118.4
click at [382, 166] on div "Submitted on [DATE] 15:04:33 Supplier [PERSON_NAME] Startup cost 0 zł Cost per …" at bounding box center [496, 67] width 471 height 751
copy div "dwie specyfikacje i dwie paletyzacje"
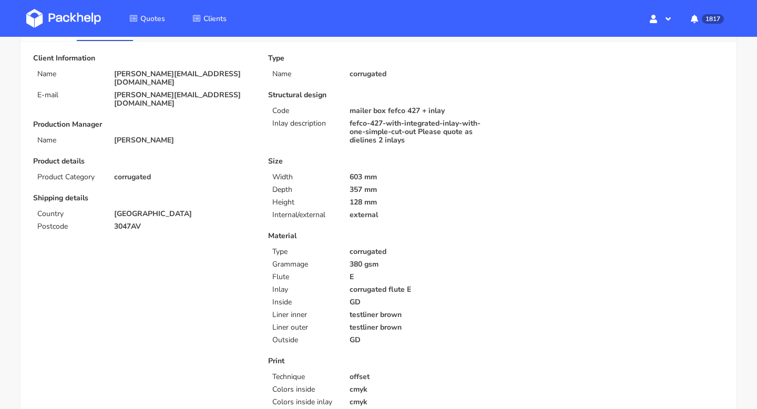
scroll to position [0, 0]
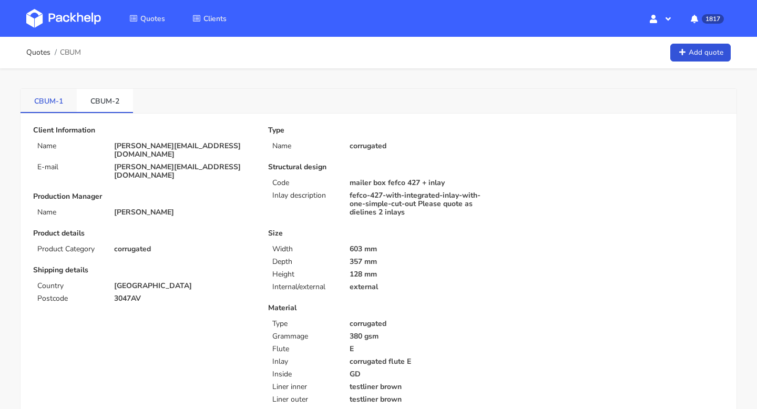
click at [46, 100] on link "CBUM-1" at bounding box center [49, 100] width 56 height 23
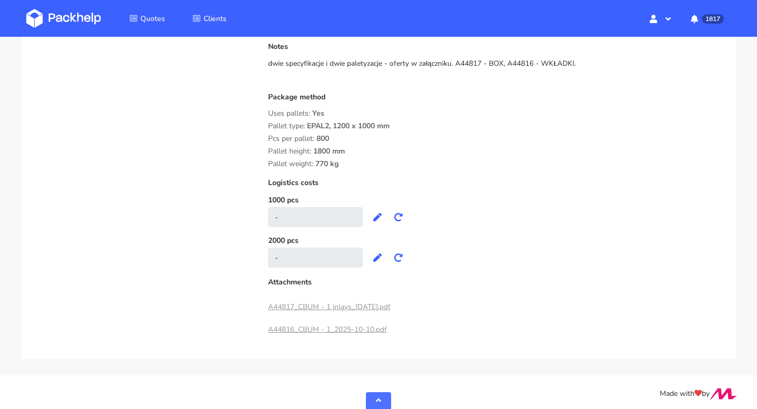
scroll to position [1235, 0]
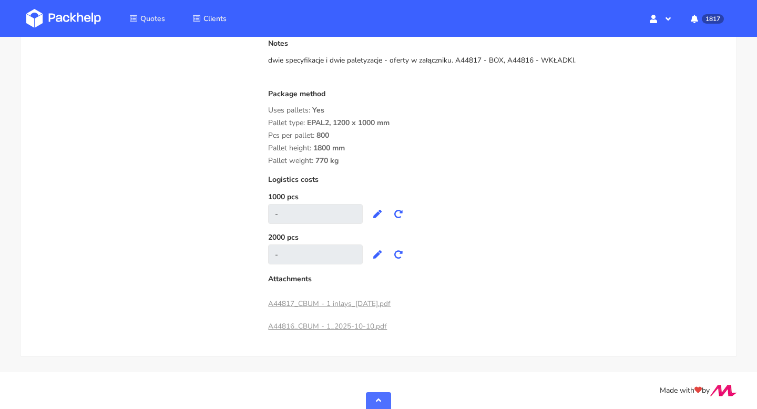
drag, startPoint x: 348, startPoint y: 160, endPoint x: 273, endPoint y: 108, distance: 90.8
click at [273, 108] on div "Package method Uses pallets: Yes Pallet type: EPAL2, 1200 x 1000 mm Pcs per pal…" at bounding box center [496, 127] width 456 height 75
drag, startPoint x: 267, startPoint y: 109, endPoint x: 354, endPoint y: 162, distance: 101.8
copy div "Uses pallets: Yes Pallet type: EPAL2, 1200 x 1000 mm Pcs per pallet: 800 Pallet…"
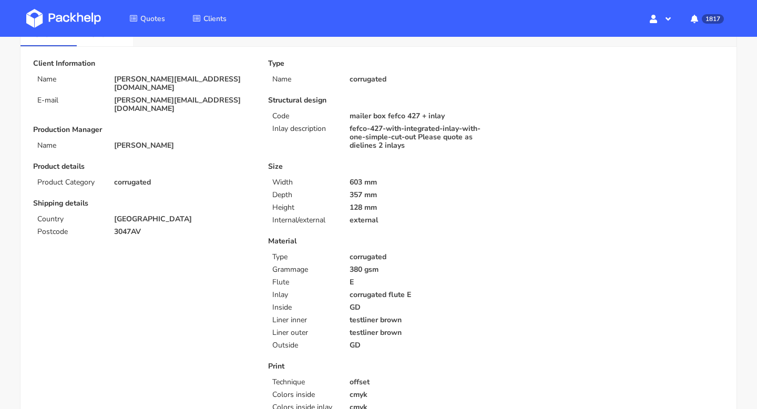
scroll to position [0, 0]
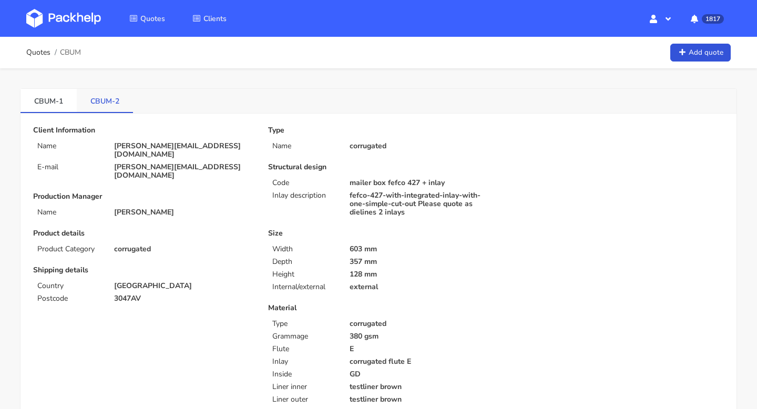
click at [109, 106] on link "CBUM-2" at bounding box center [105, 100] width 56 height 23
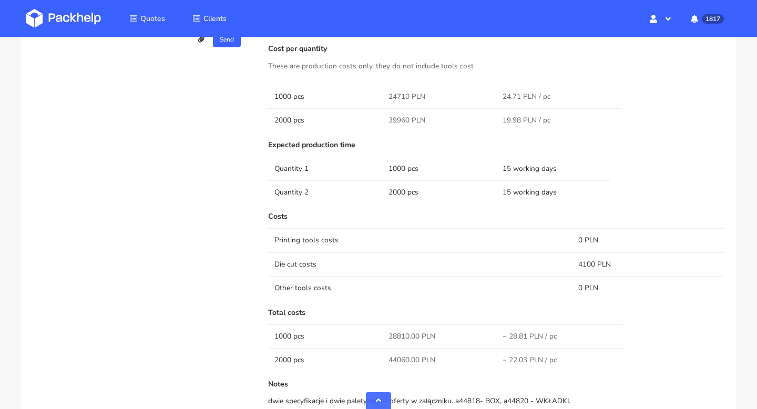
scroll to position [894, 0]
drag, startPoint x: 409, startPoint y: 95, endPoint x: 372, endPoint y: 95, distance: 37.3
click at [372, 95] on tr "1000 pcs 24710 PLN 24.71 PLN / pc" at bounding box center [496, 96] width 456 height 24
copy tr "24710"
drag, startPoint x: 408, startPoint y: 120, endPoint x: 388, endPoint y: 120, distance: 19.5
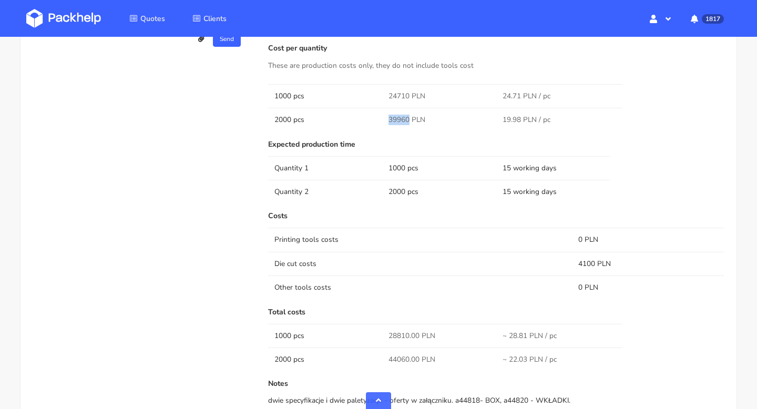
click at [388, 120] on td "39960 PLN" at bounding box center [439, 120] width 114 height 24
copy span "39960"
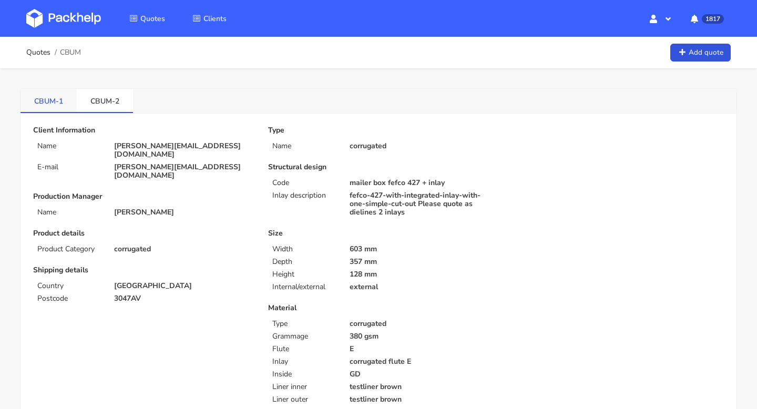
click at [52, 103] on link "CBUM-1" at bounding box center [49, 100] width 56 height 23
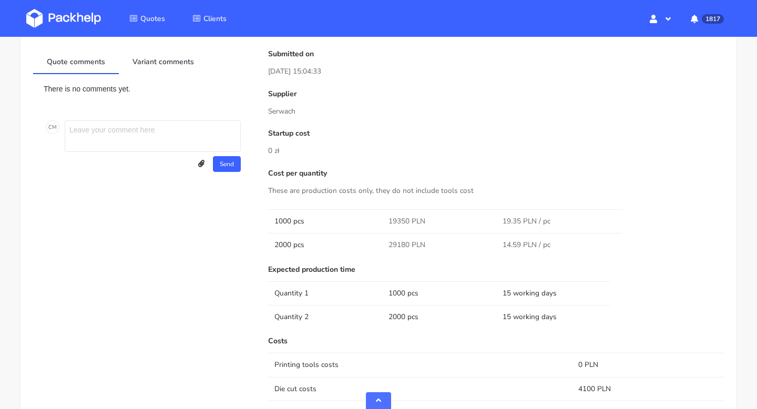
scroll to position [816, 0]
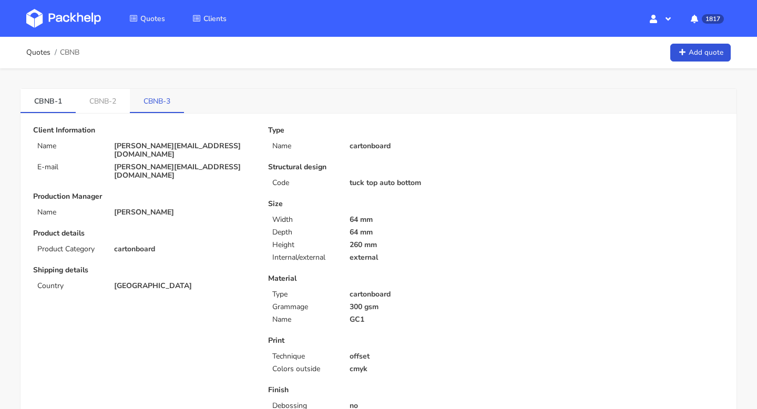
click at [160, 104] on link "CBNB-3" at bounding box center [157, 100] width 54 height 23
drag, startPoint x: 142, startPoint y: 104, endPoint x: 170, endPoint y: 104, distance: 28.4
click at [170, 104] on link "CBNB-3" at bounding box center [158, 100] width 55 height 23
copy link "CBNB-3"
click at [35, 56] on link "Quotes" at bounding box center [38, 52] width 24 height 8
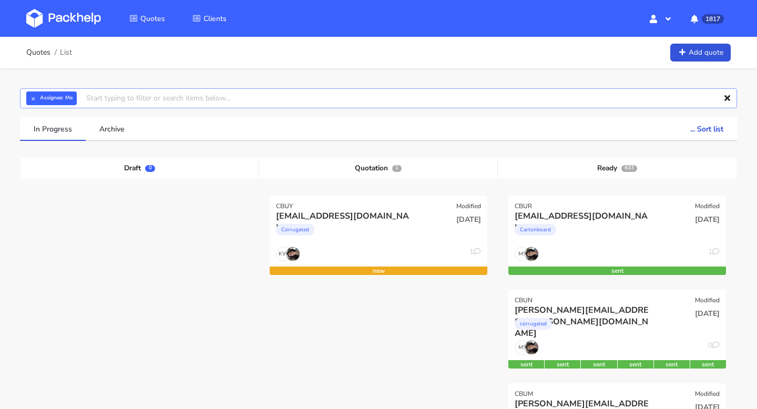
click at [269, 95] on input "text" at bounding box center [378, 98] width 717 height 20
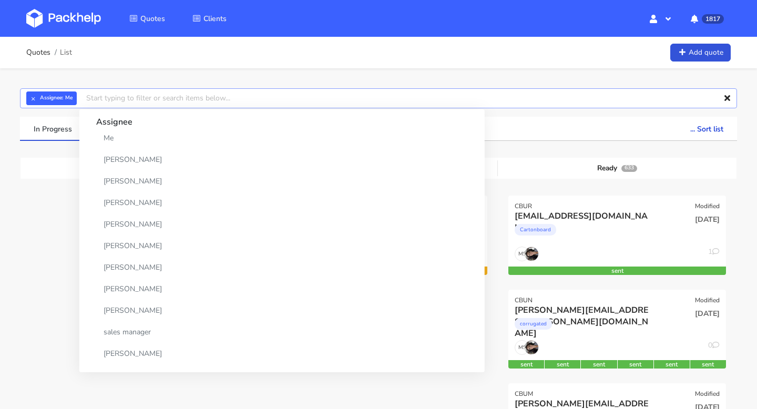
paste input "CBNB-3"
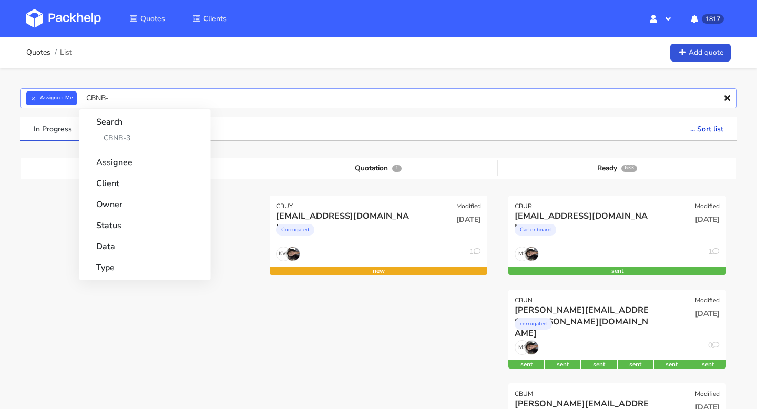
type input "CBNB"
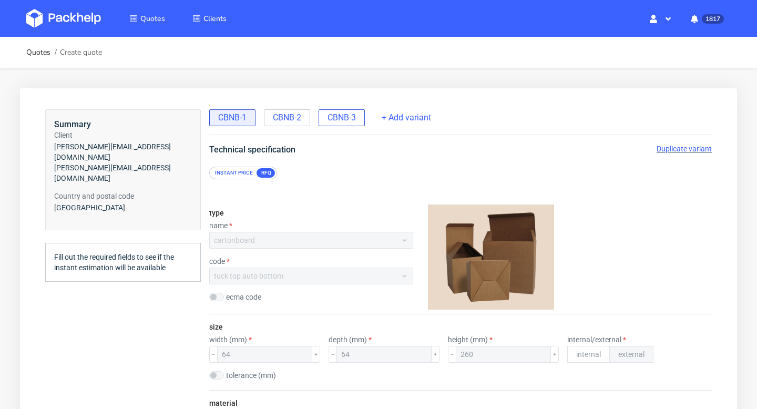
click at [332, 115] on span "CBNB-3" at bounding box center [342, 118] width 28 height 12
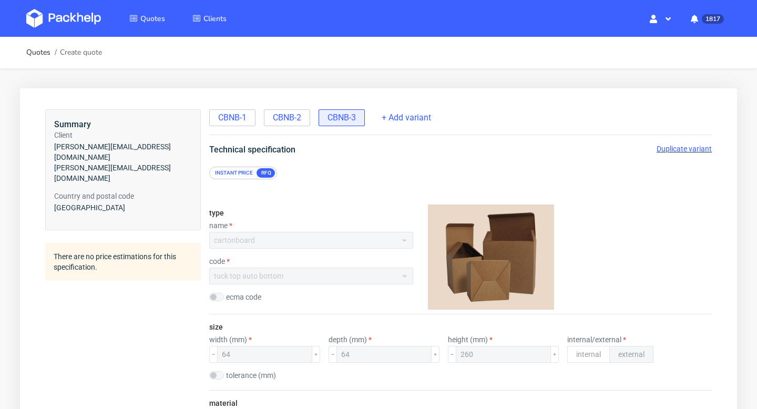
click at [681, 151] on span "Duplicate variant" at bounding box center [684, 149] width 55 height 8
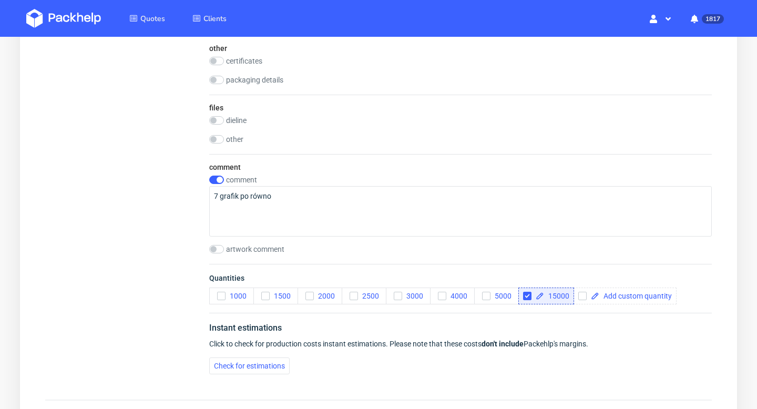
scroll to position [1054, 0]
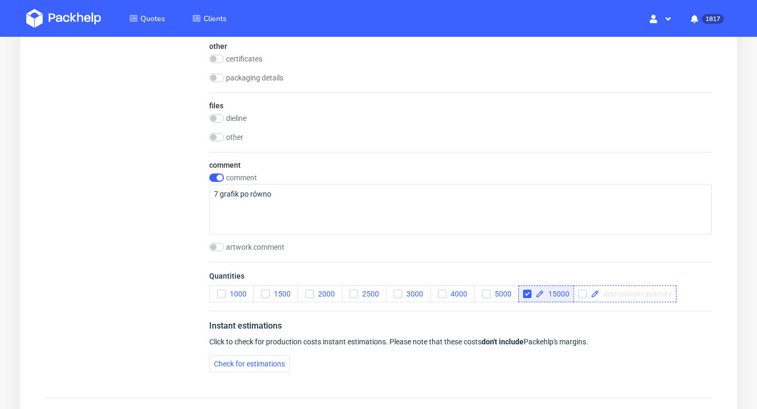
click at [606, 294] on span at bounding box center [636, 293] width 73 height 7
click at [663, 304] on div "Quantities 1000 1500 2000 2500 3000 4000 5000 15000 20000" at bounding box center [460, 286] width 503 height 49
checkbox input "true"
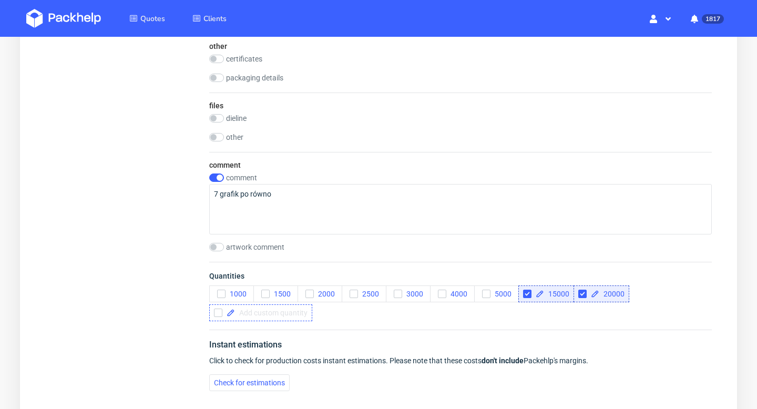
click at [286, 316] on span at bounding box center [271, 312] width 73 height 7
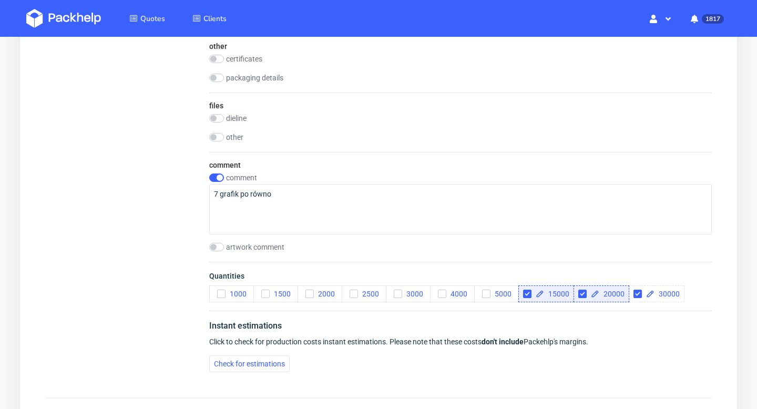
click at [415, 335] on div "Instant estimations Click to check for production costs instant estimations. Pl…" at bounding box center [460, 346] width 503 height 70
checkbox input "true"
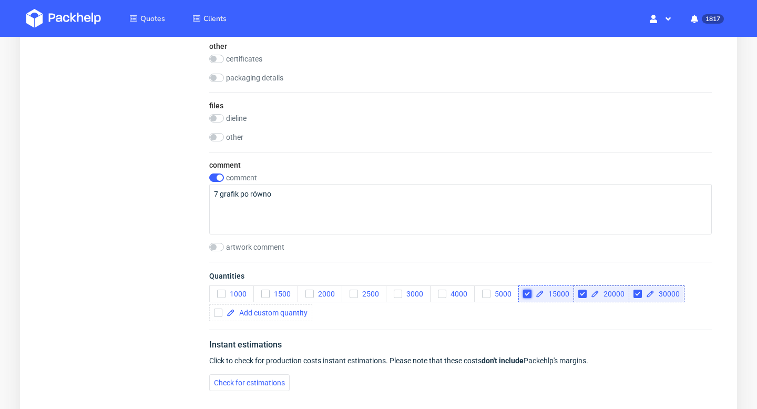
click at [527, 294] on input "checkbox" at bounding box center [527, 294] width 8 height 8
checkbox input "true"
checkbox input "false"
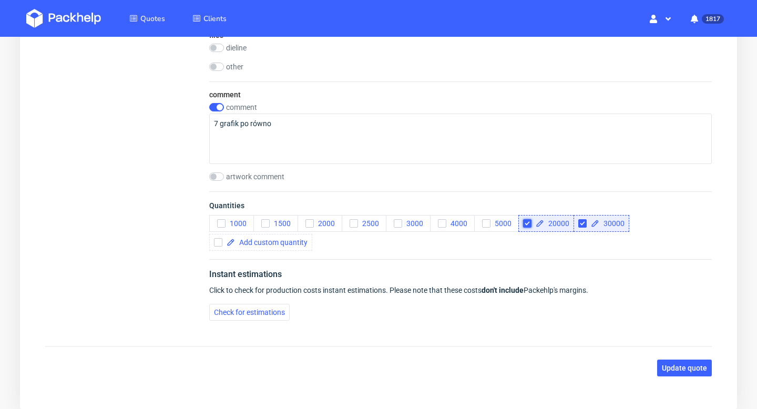
scroll to position [1177, 0]
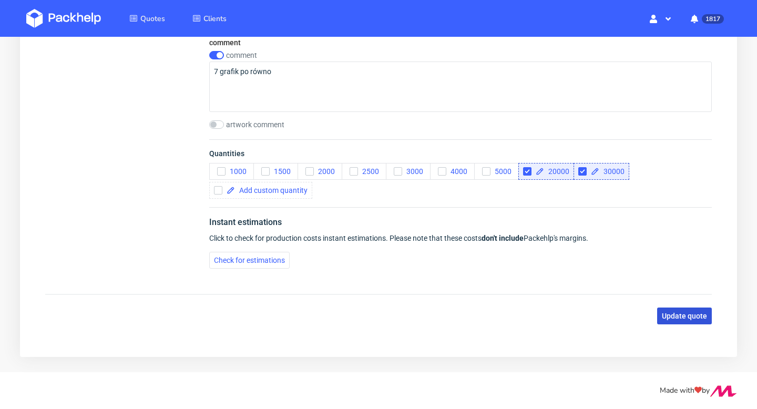
click at [682, 316] on span "Update quote" at bounding box center [684, 315] width 45 height 7
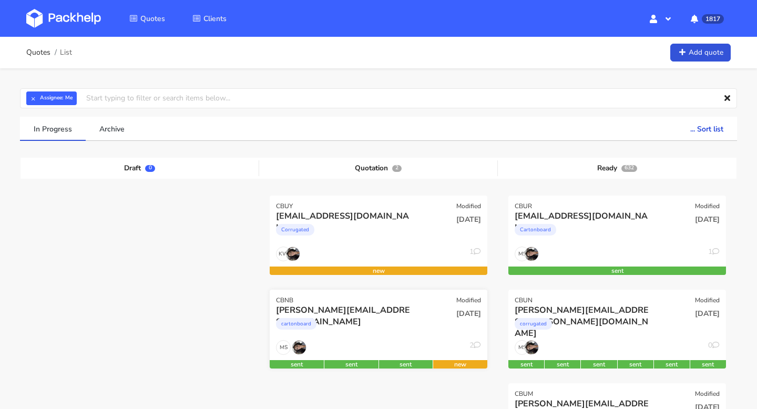
click at [411, 349] on div "MS 2" at bounding box center [379, 350] width 218 height 20
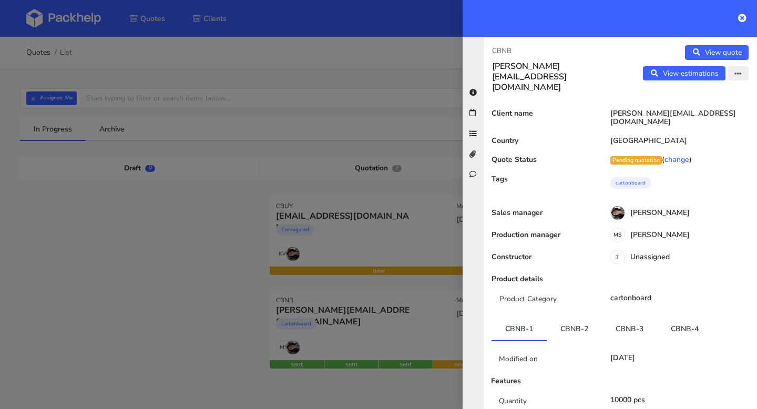
click at [735, 74] on icon "button" at bounding box center [738, 73] width 7 height 7
click at [691, 99] on link "Edit quote" at bounding box center [704, 95] width 93 height 17
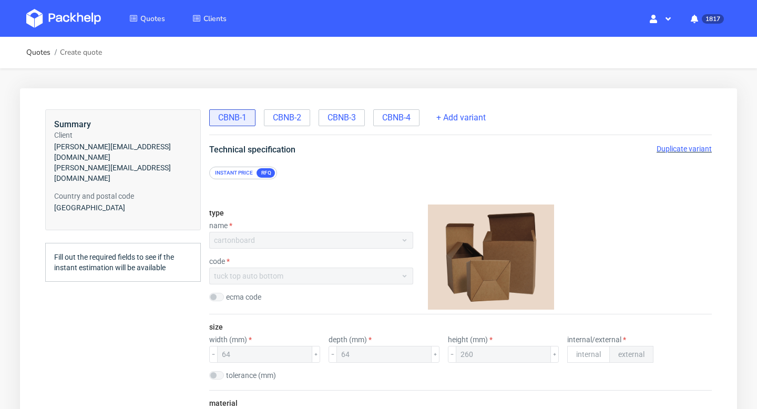
click at [407, 126] on div "CBNB-1 CBNB-2 CBNB-3 CBNB-4 + Add variant" at bounding box center [460, 122] width 503 height 26
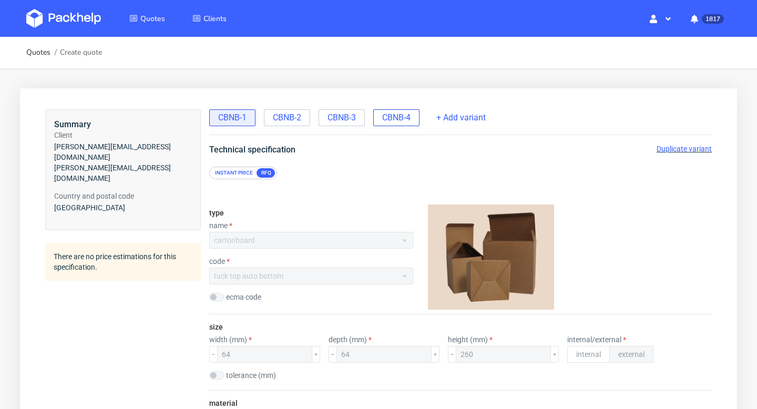
click at [406, 119] on span "CBNB-4" at bounding box center [396, 118] width 28 height 12
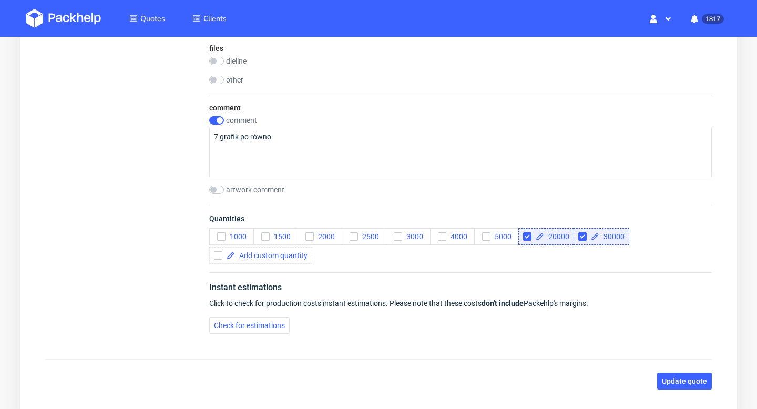
scroll to position [1177, 0]
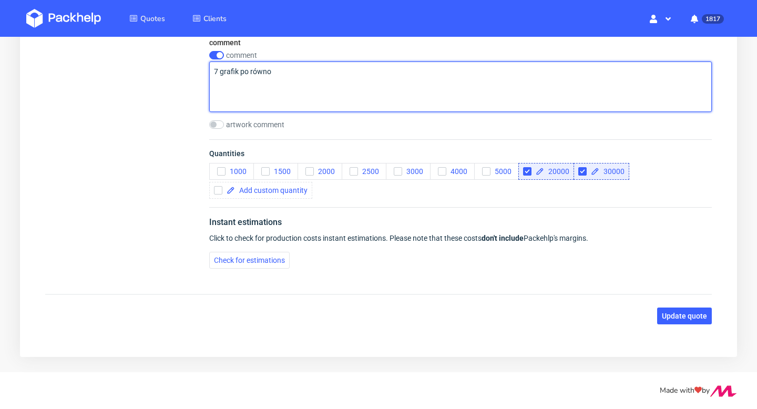
drag, startPoint x: 241, startPoint y: 73, endPoint x: 290, endPoint y: 73, distance: 49.4
click at [290, 73] on textarea "7 grafik po równo" at bounding box center [460, 87] width 503 height 50
type textarea "7 grafik"
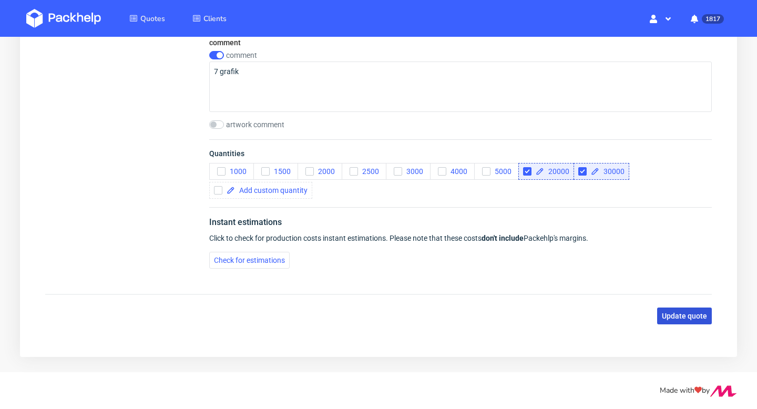
click at [677, 318] on span "Update quote" at bounding box center [684, 315] width 45 height 7
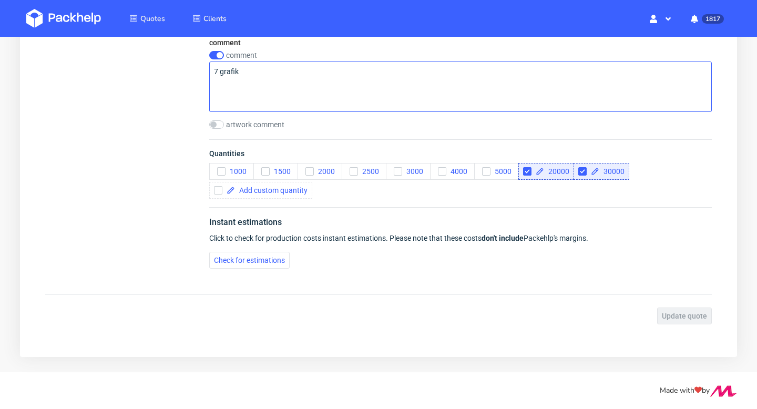
scroll to position [1106, 0]
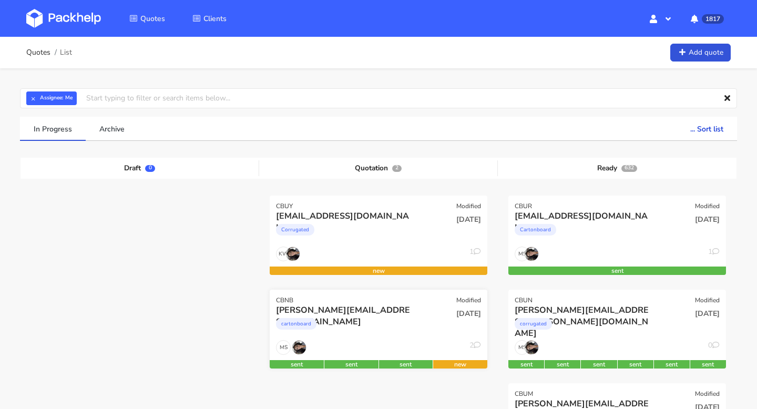
click at [355, 311] on div "[PERSON_NAME][EMAIL_ADDRESS][DOMAIN_NAME]" at bounding box center [345, 311] width 139 height 12
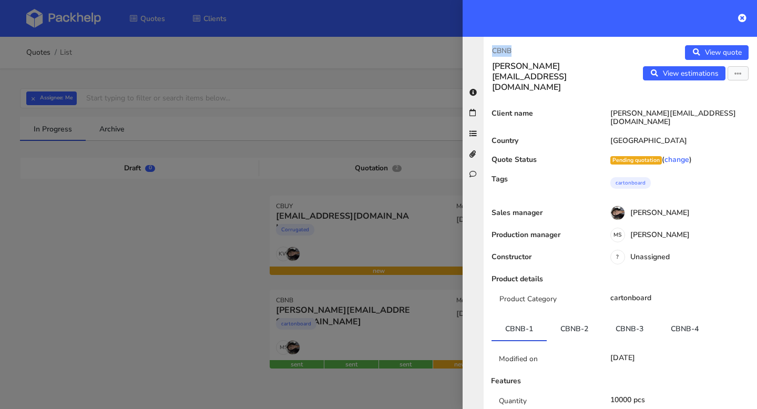
drag, startPoint x: 512, startPoint y: 48, endPoint x: 482, endPoint y: 48, distance: 30.0
click at [482, 48] on div "CBNB [PERSON_NAME][EMAIL_ADDRESS][DOMAIN_NAME] View quote View estimations Edit…" at bounding box center [610, 223] width 295 height 372
copy p "CBNB"
click at [742, 16] on icon at bounding box center [743, 18] width 8 height 8
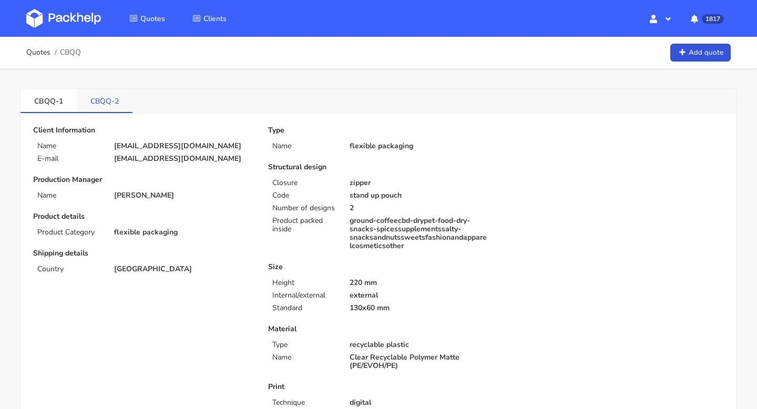
click at [118, 99] on link "CBQQ-2" at bounding box center [105, 100] width 56 height 23
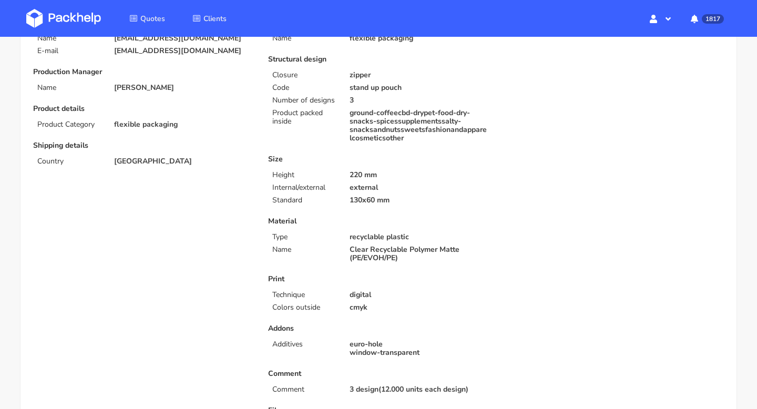
scroll to position [258, 0]
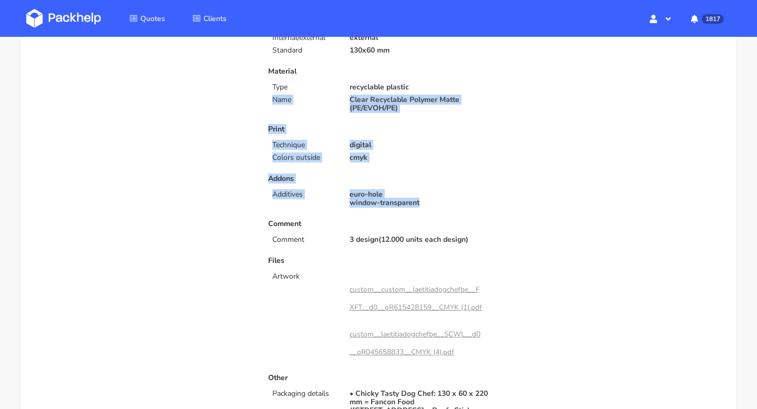
drag, startPoint x: 439, startPoint y: 204, endPoint x: 275, endPoint y: 103, distance: 192.7
click at [275, 103] on div "Type Name flexible packaging Structural design Closure zipper Code stand up pou…" at bounding box center [378, 164] width 235 height 593
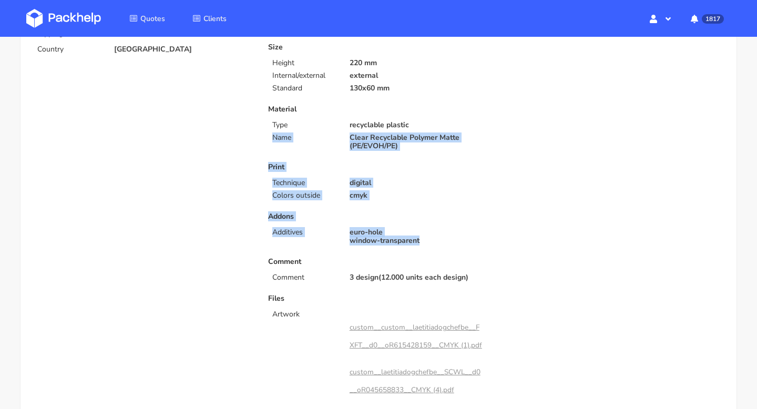
scroll to position [179, 0]
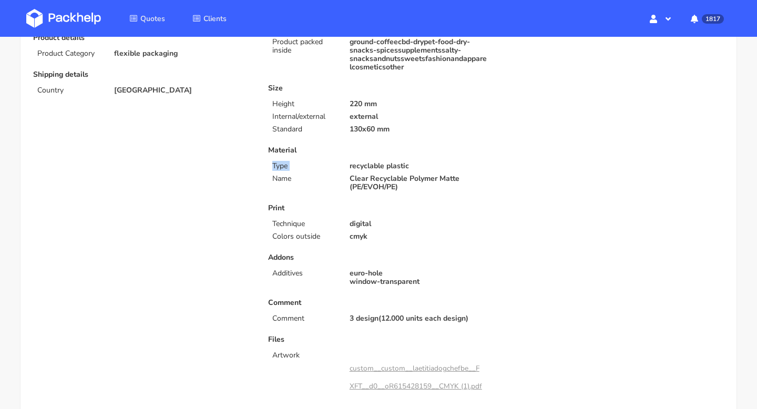
drag, startPoint x: 424, startPoint y: 161, endPoint x: 288, endPoint y: 160, distance: 135.7
click at [288, 160] on div "Material Type recyclable plastic Name Clear Recyclable Polymer Matte (PE/EVOH/P…" at bounding box center [378, 168] width 220 height 45
drag, startPoint x: 413, startPoint y: 166, endPoint x: 261, endPoint y: 88, distance: 170.3
click at [261, 88] on div "Type Name flexible packaging Structural design Closure zipper Code stand up pou…" at bounding box center [378, 243] width 235 height 593
copy div "Size Height 220 mm Internal/external external Standard 130x60 mm Material Type …"
